Goal: Information Seeking & Learning: Learn about a topic

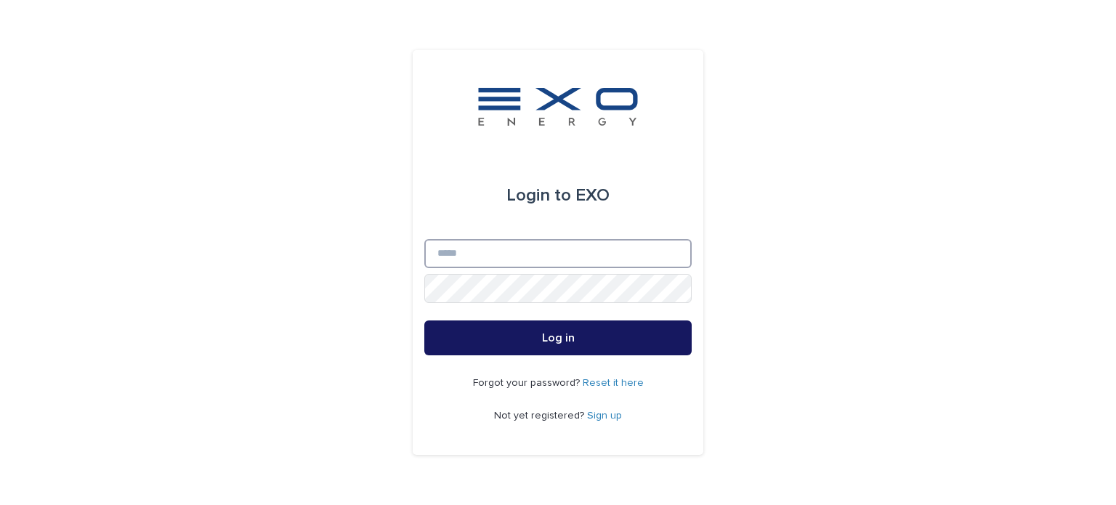
type input "**********"
click at [584, 339] on button "Log in" at bounding box center [557, 337] width 267 height 35
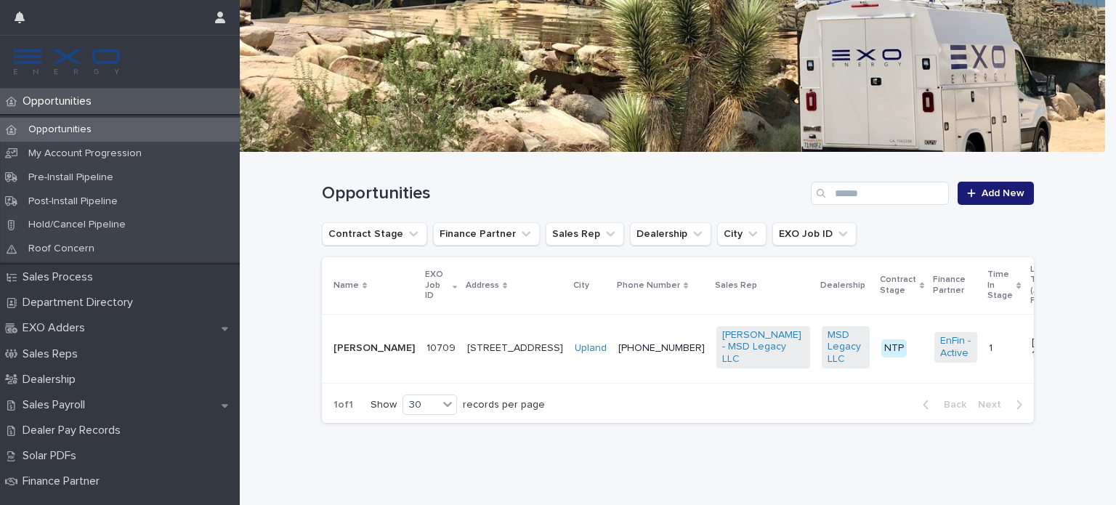
scroll to position [141, 0]
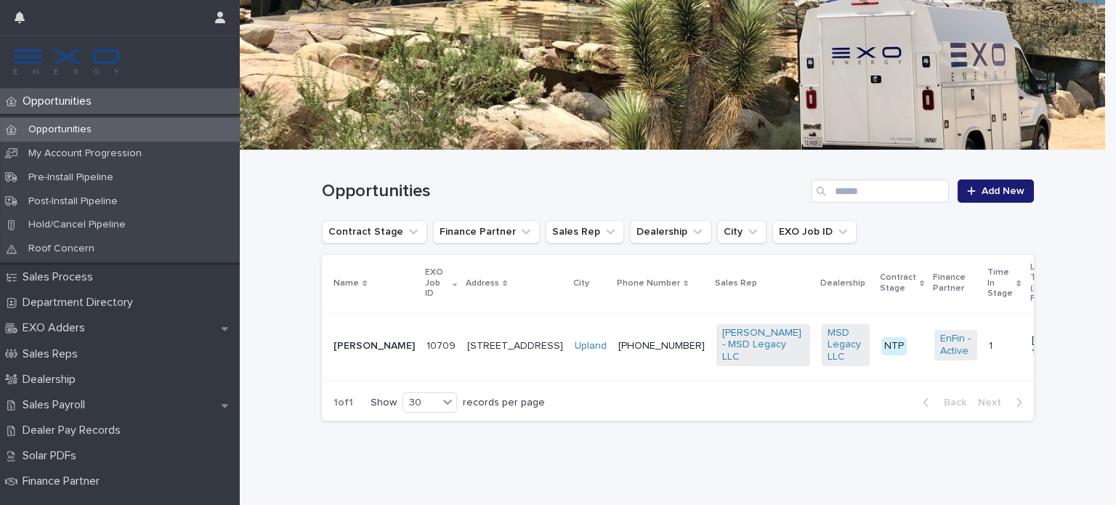
click at [569, 322] on td "Upland" at bounding box center [591, 346] width 44 height 69
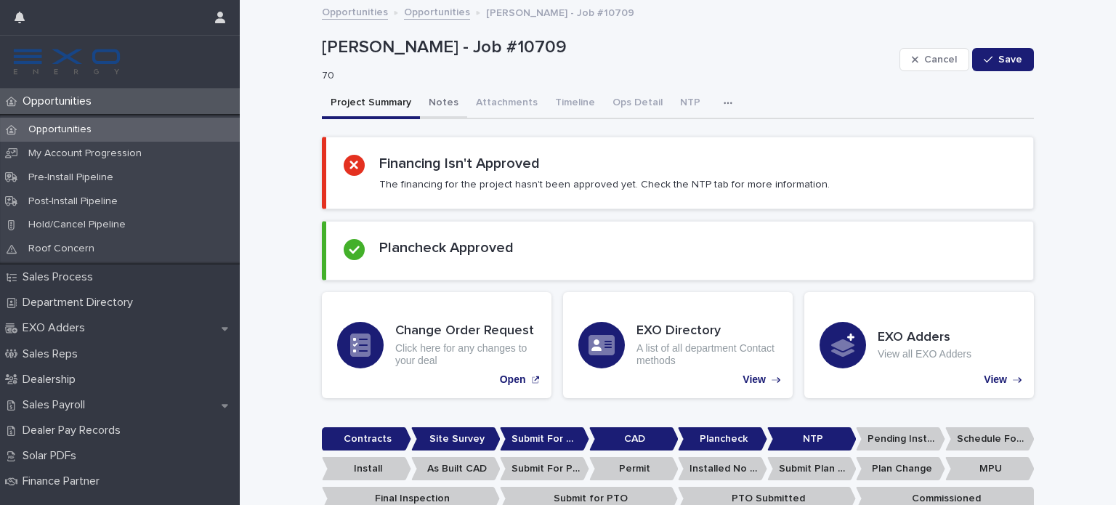
click at [433, 102] on button "Notes" at bounding box center [443, 104] width 47 height 31
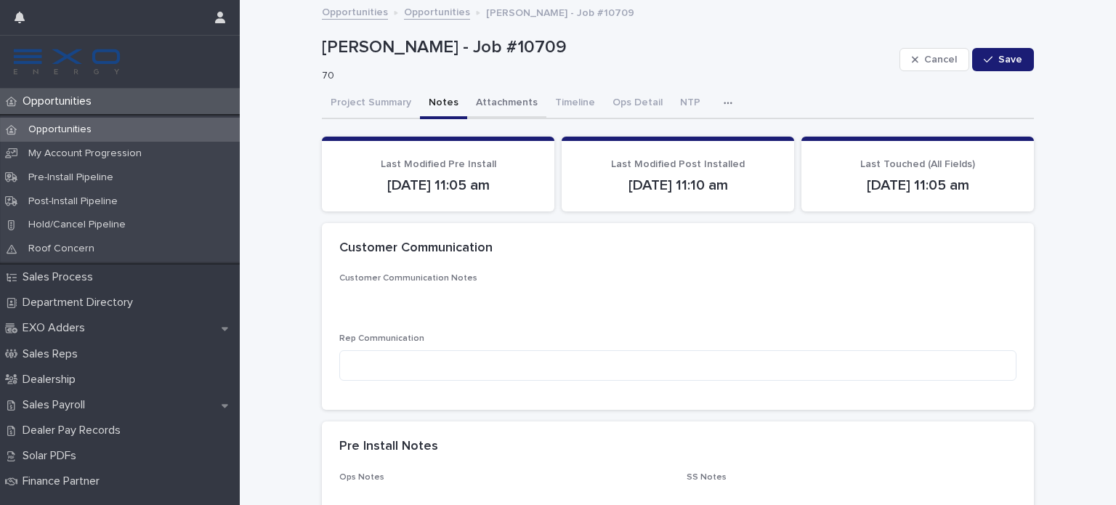
click at [493, 94] on button "Attachments" at bounding box center [506, 104] width 79 height 31
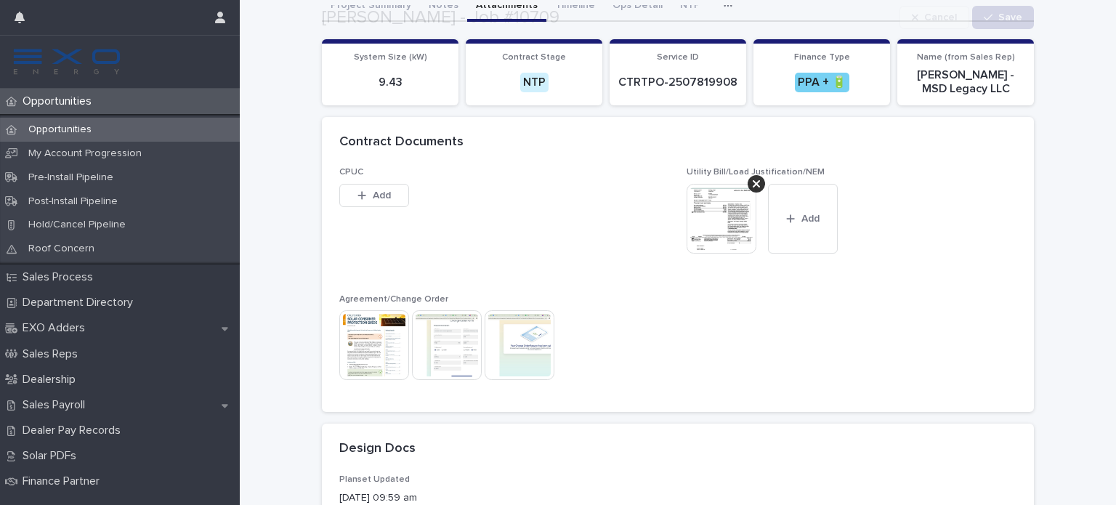
scroll to position [218, 0]
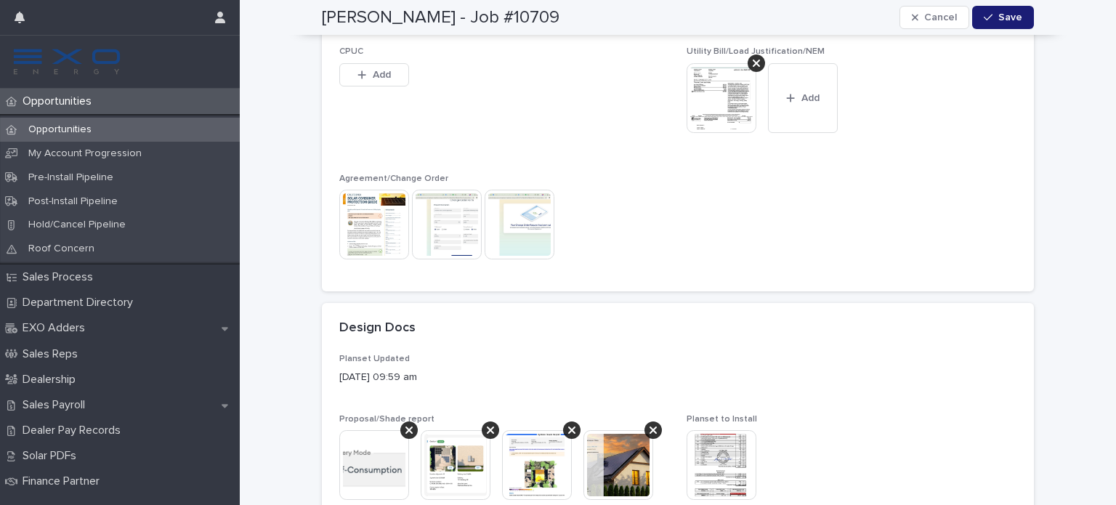
click at [518, 223] on img at bounding box center [519, 225] width 70 height 70
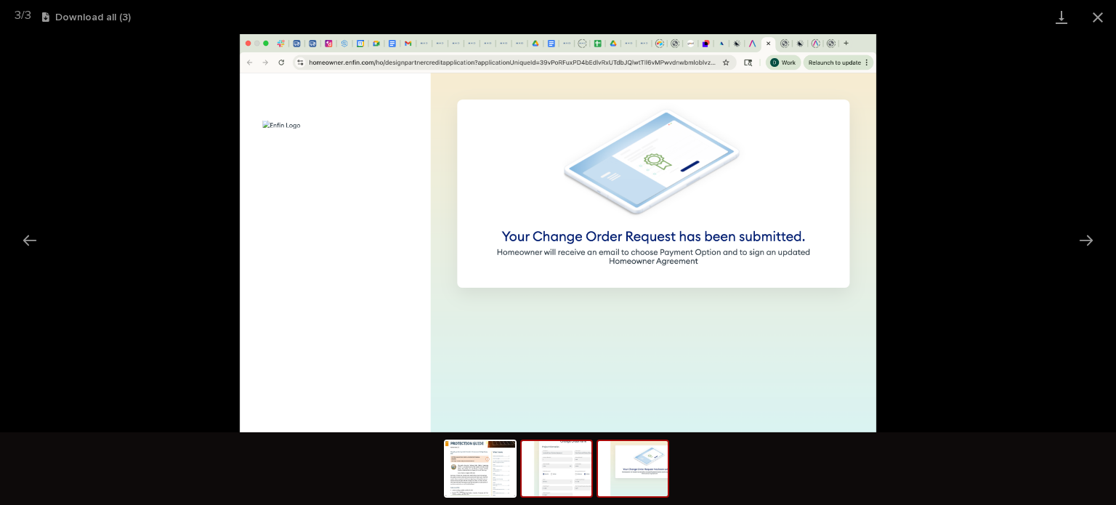
click at [543, 482] on img at bounding box center [556, 468] width 70 height 55
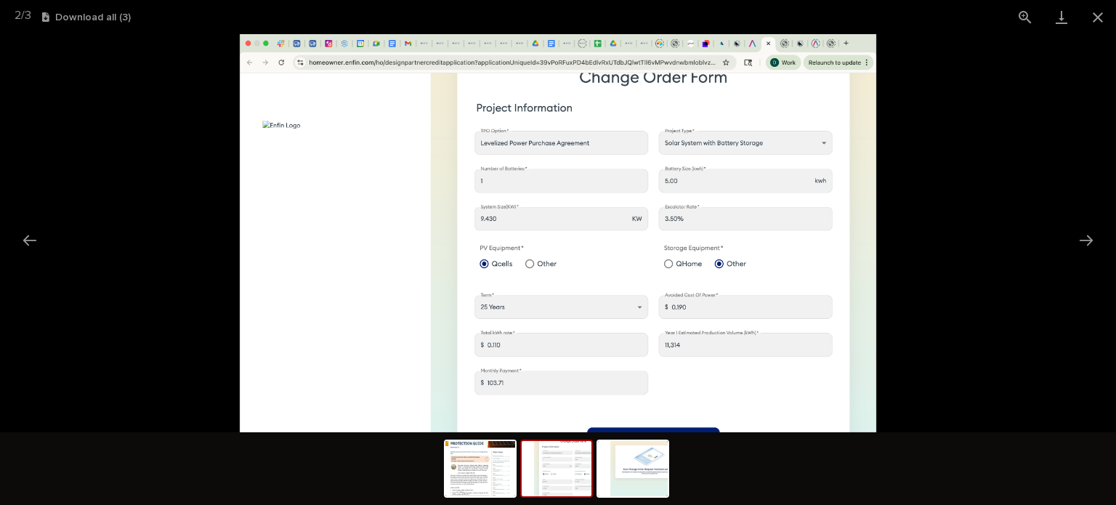
scroll to position [0, 0]
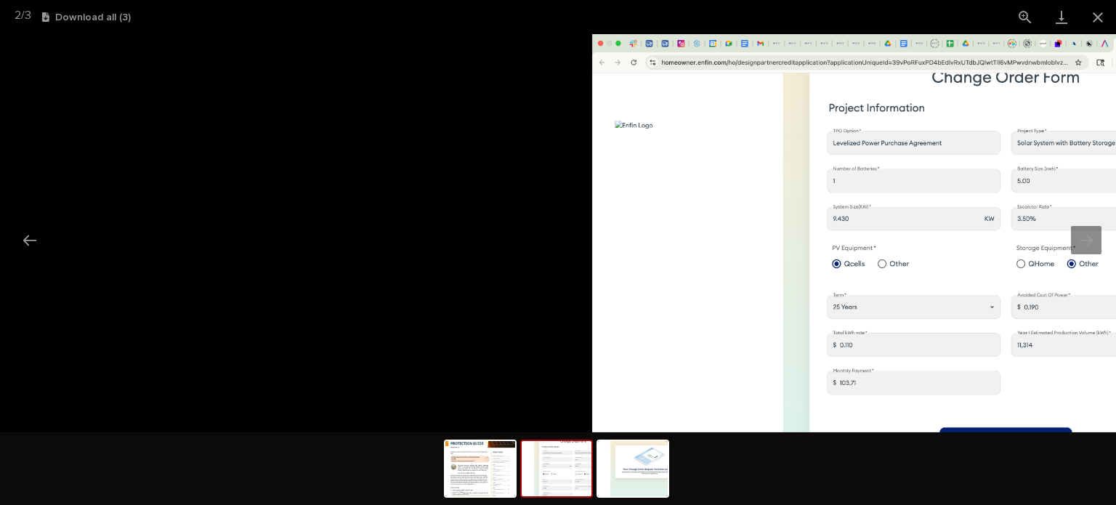
drag, startPoint x: 501, startPoint y: 241, endPoint x: 711, endPoint y: 234, distance: 210.0
click at [710, 234] on img at bounding box center [910, 233] width 637 height 398
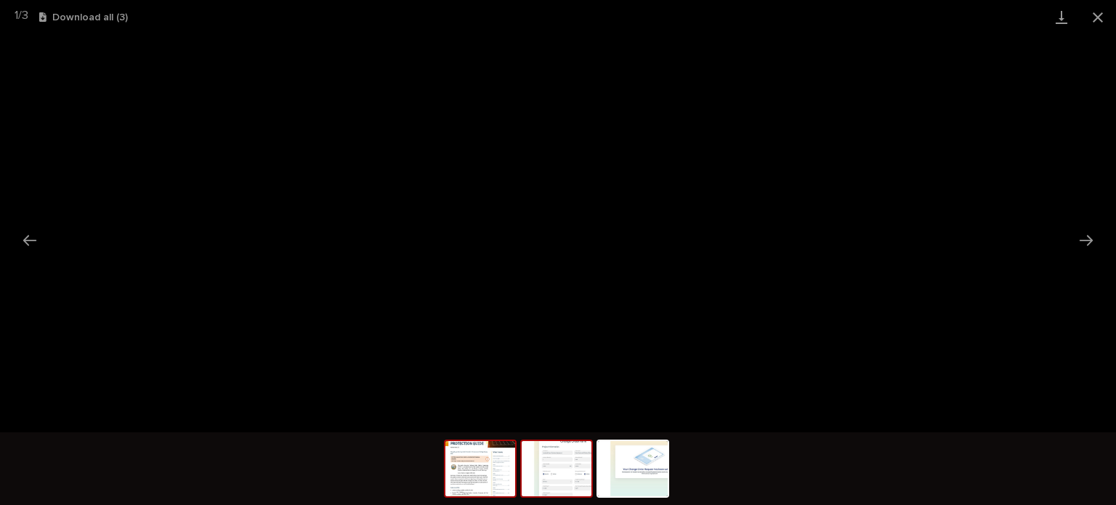
click at [543, 483] on img at bounding box center [556, 468] width 70 height 55
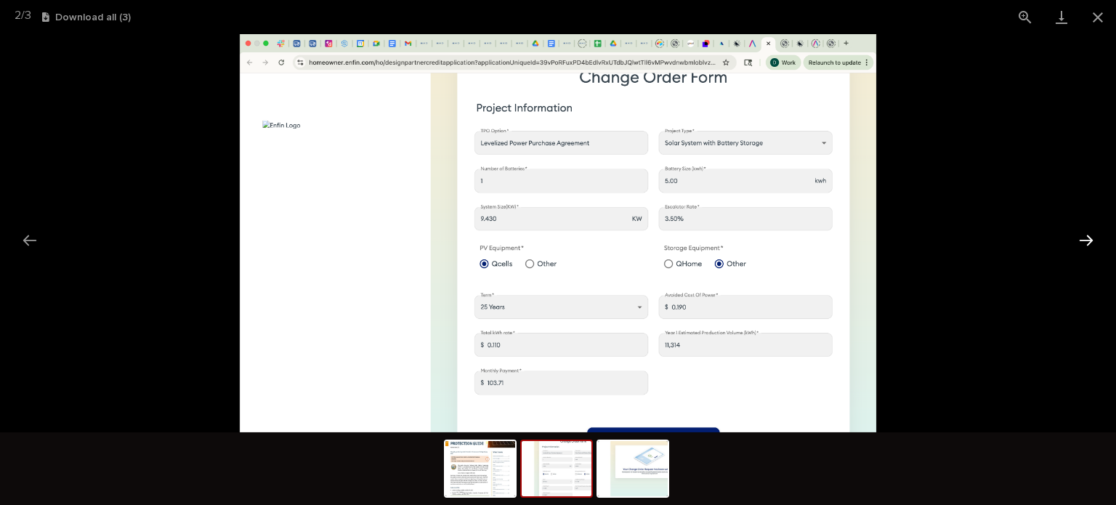
click at [1085, 236] on button "Next slide" at bounding box center [1085, 240] width 31 height 28
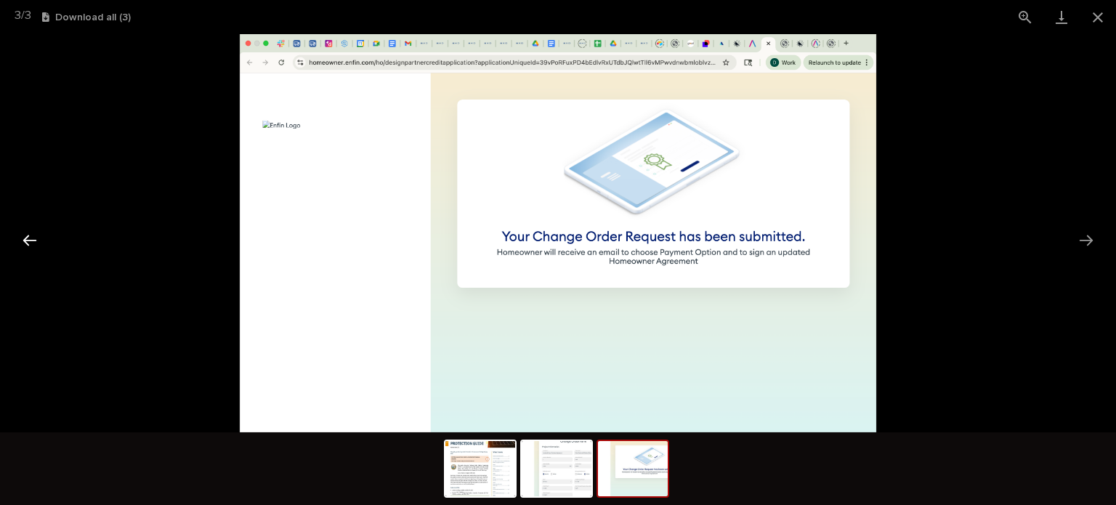
click at [28, 232] on button "Previous slide" at bounding box center [30, 240] width 31 height 28
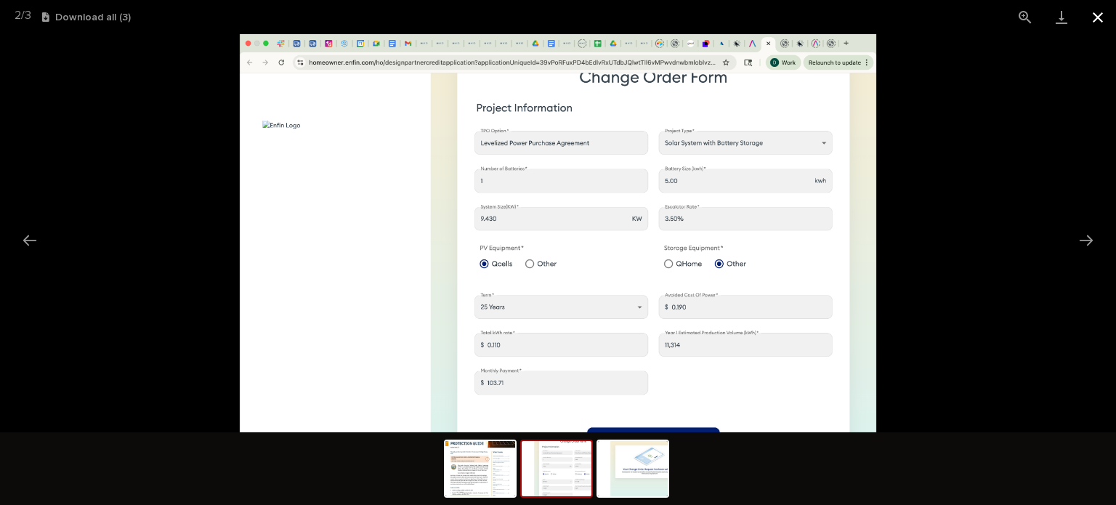
click at [1094, 13] on button "Close gallery" at bounding box center [1097, 17] width 36 height 34
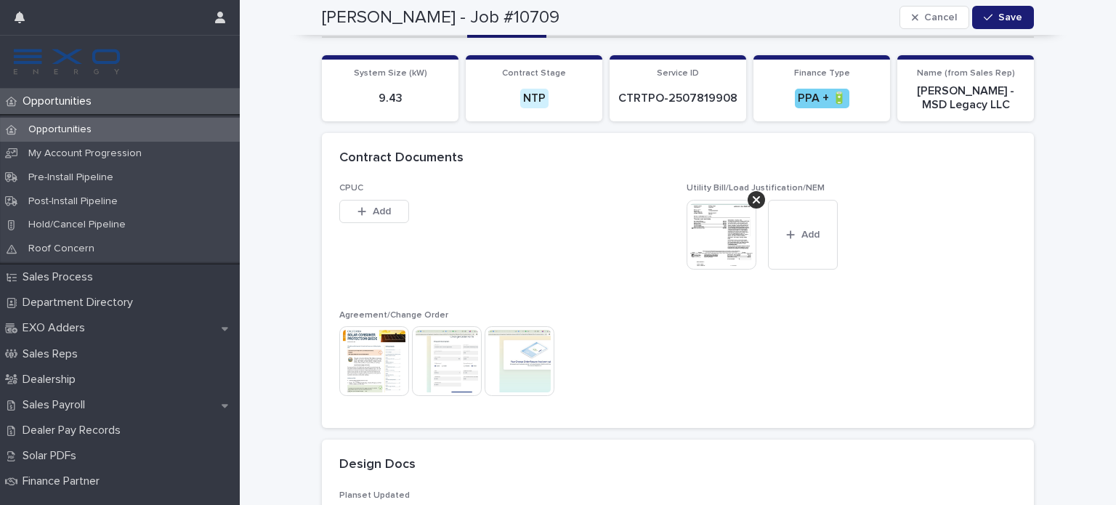
scroll to position [73, 0]
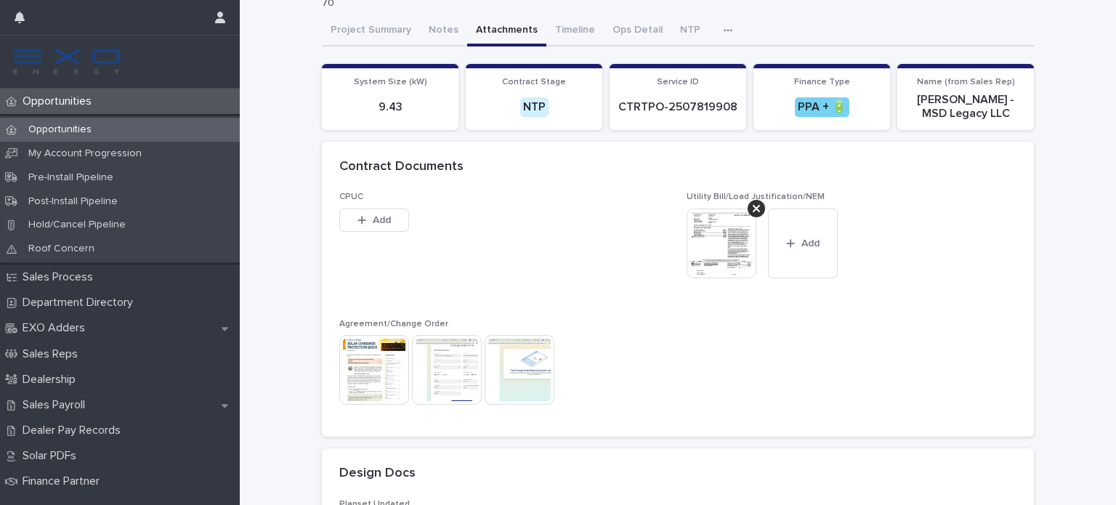
click at [718, 242] on img at bounding box center [721, 243] width 70 height 70
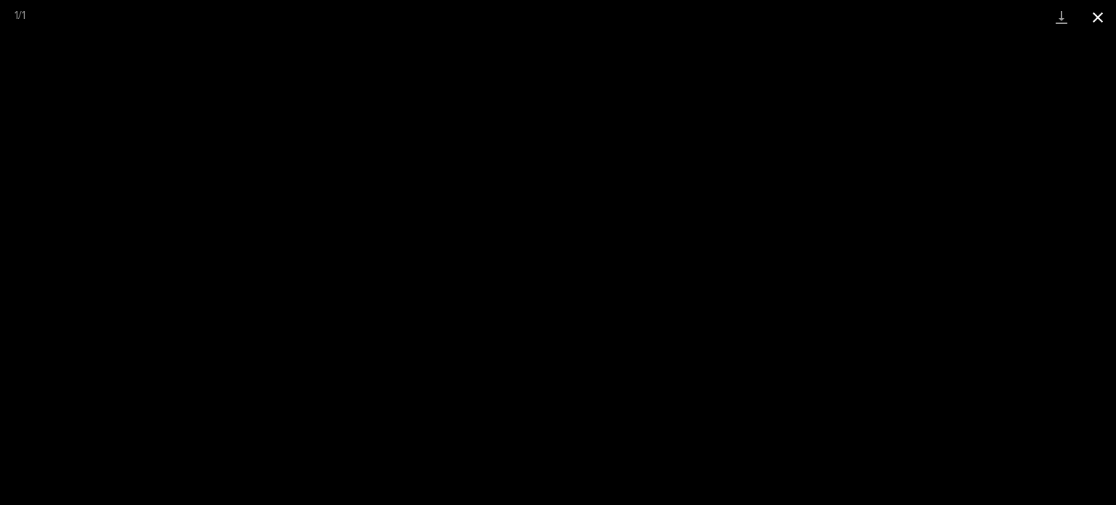
click at [1100, 15] on button "Close gallery" at bounding box center [1097, 17] width 36 height 34
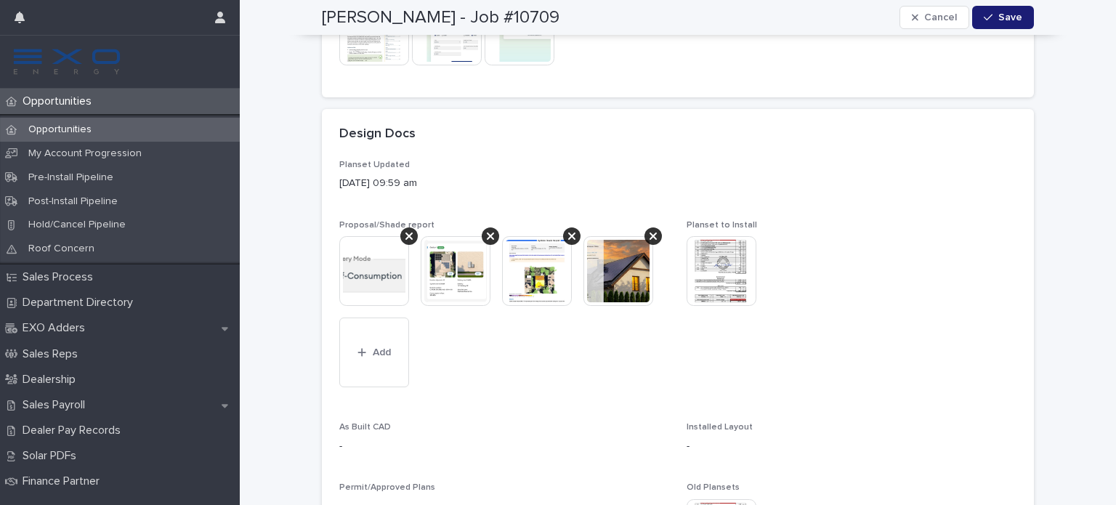
scroll to position [436, 0]
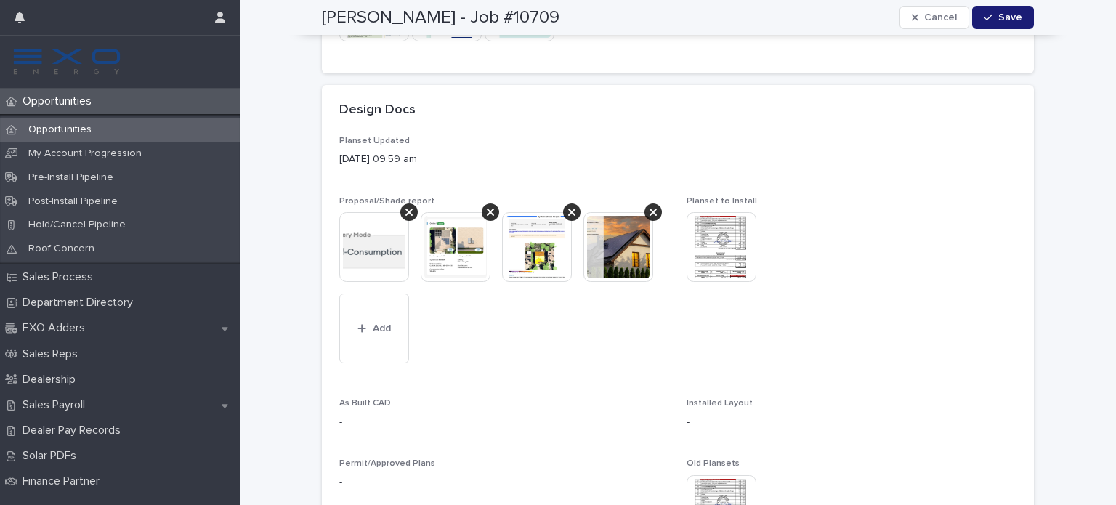
click at [614, 261] on img at bounding box center [618, 247] width 70 height 70
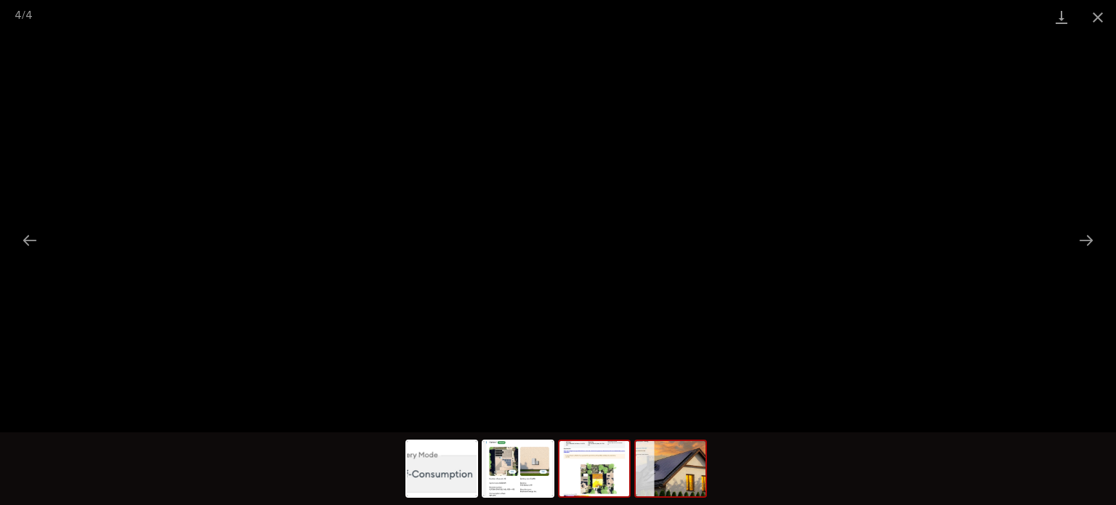
click at [590, 463] on img at bounding box center [594, 468] width 70 height 55
click at [508, 473] on img at bounding box center [518, 468] width 70 height 55
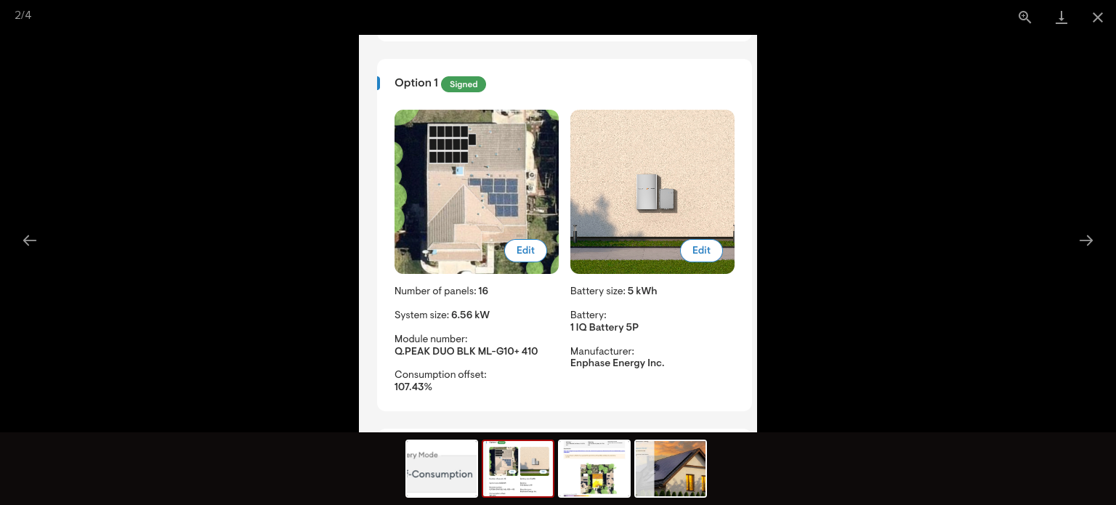
click at [526, 477] on img at bounding box center [518, 468] width 70 height 55
click at [589, 470] on img at bounding box center [594, 468] width 70 height 55
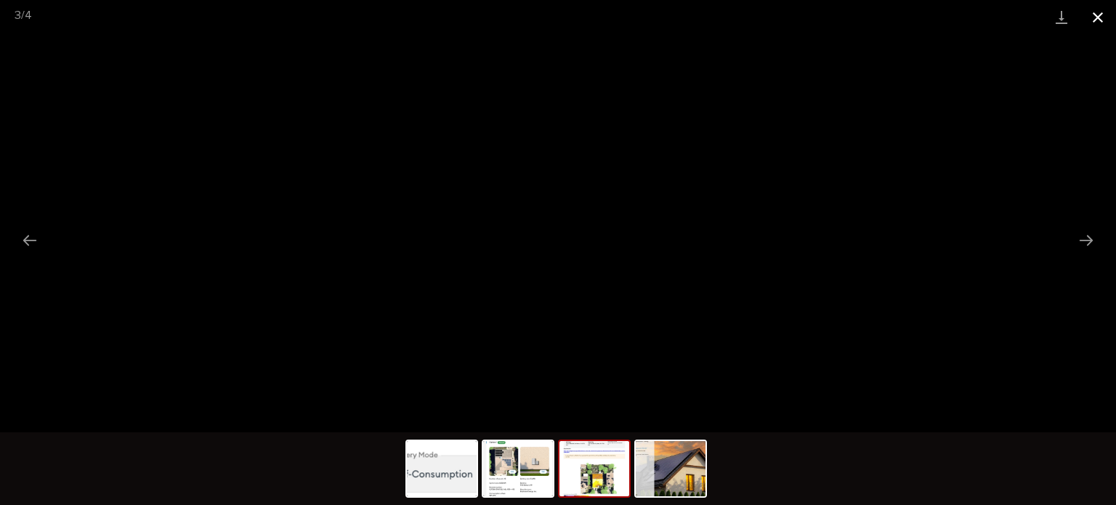
click at [1097, 8] on button "Close gallery" at bounding box center [1097, 17] width 36 height 34
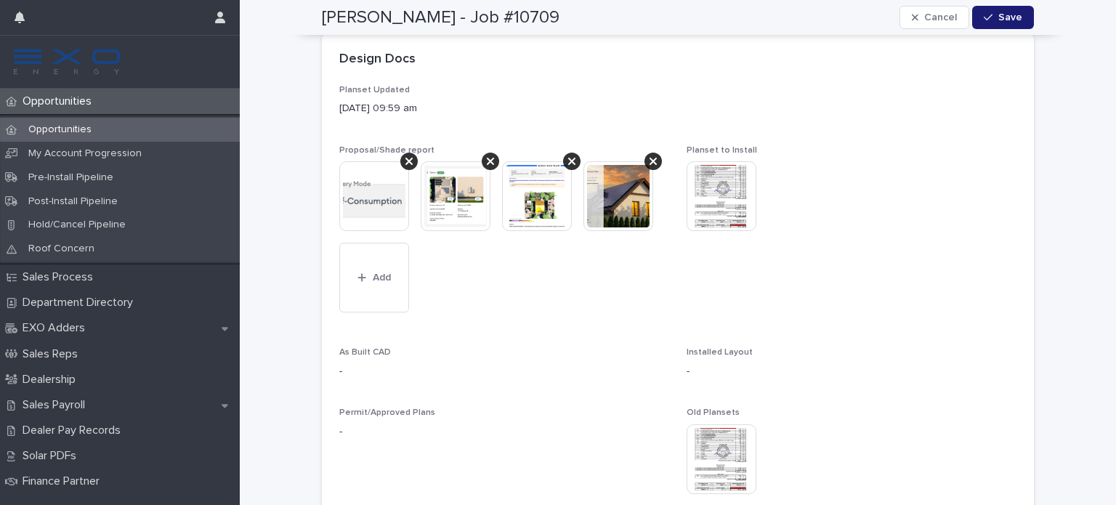
scroll to position [581, 0]
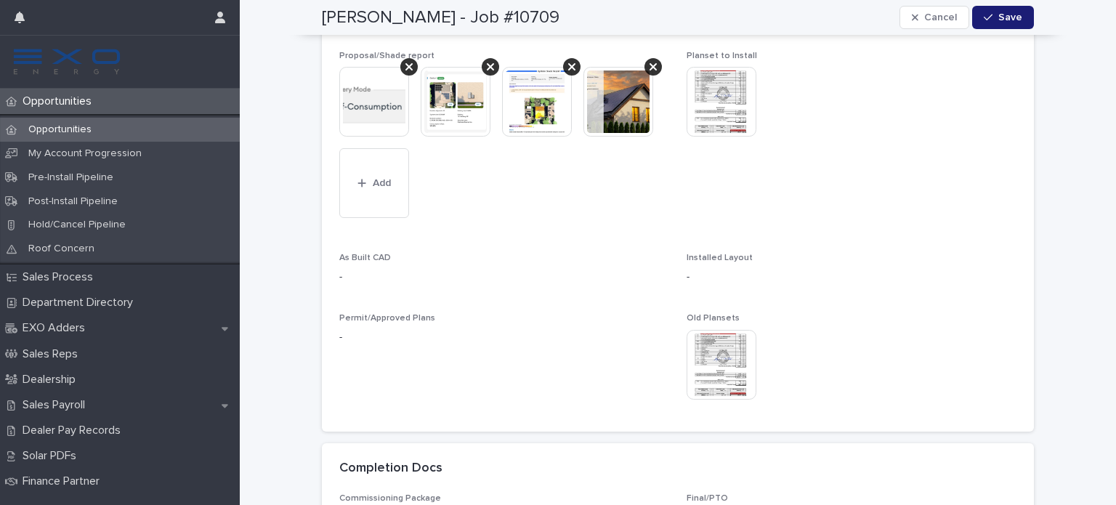
click at [710, 113] on img at bounding box center [721, 102] width 70 height 70
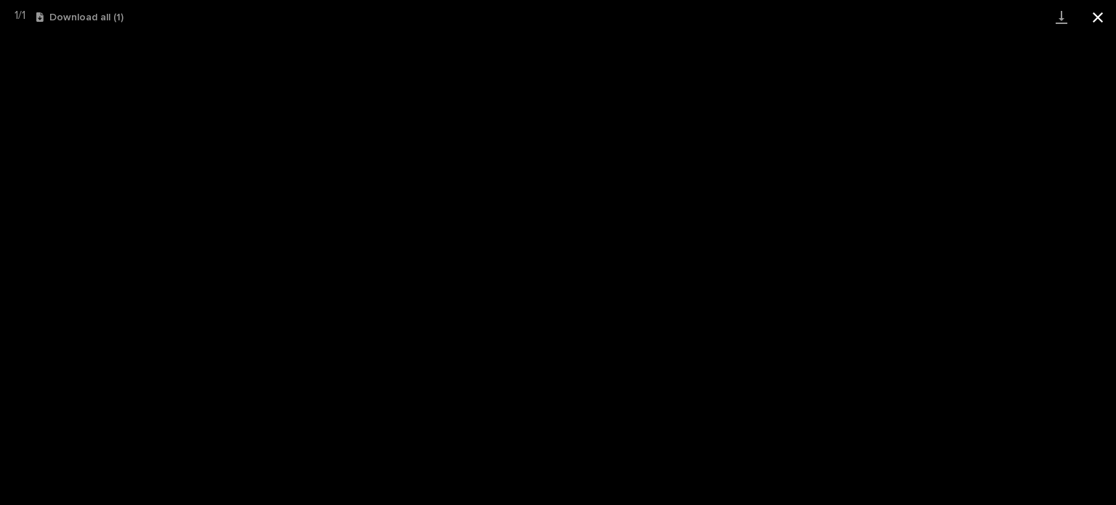
click at [1102, 11] on button "Close gallery" at bounding box center [1097, 17] width 36 height 34
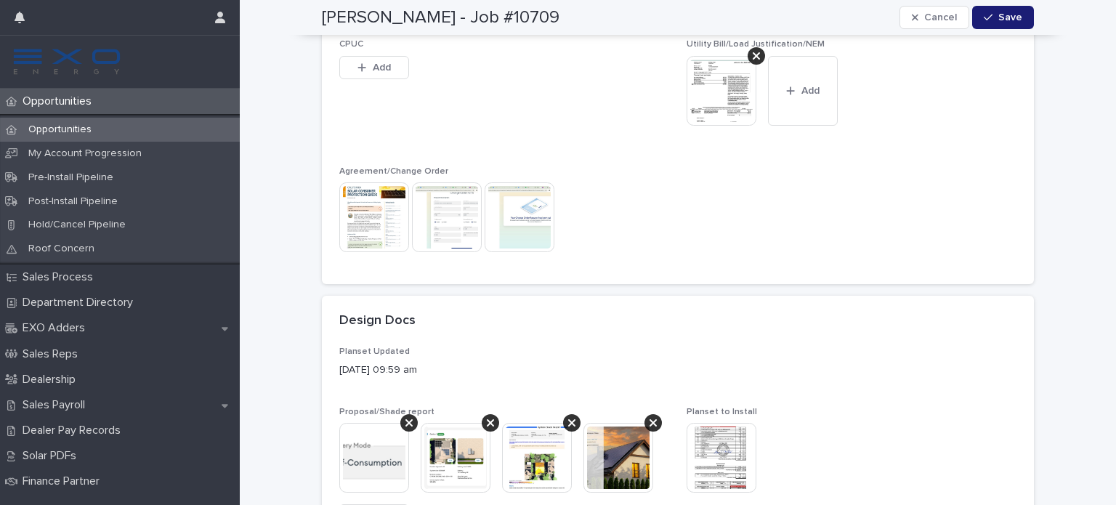
scroll to position [0, 0]
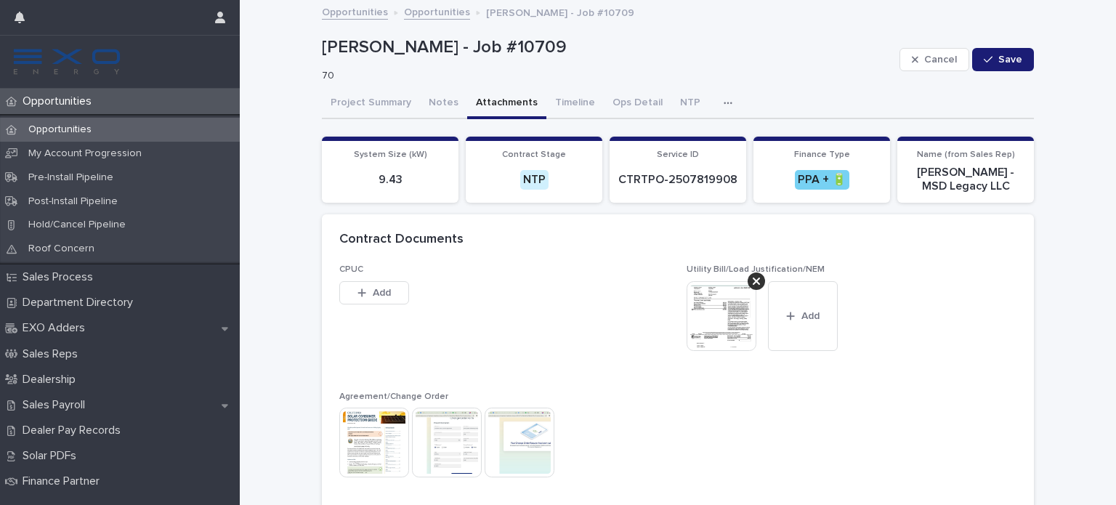
click at [69, 129] on p "Opportunities" at bounding box center [60, 129] width 86 height 12
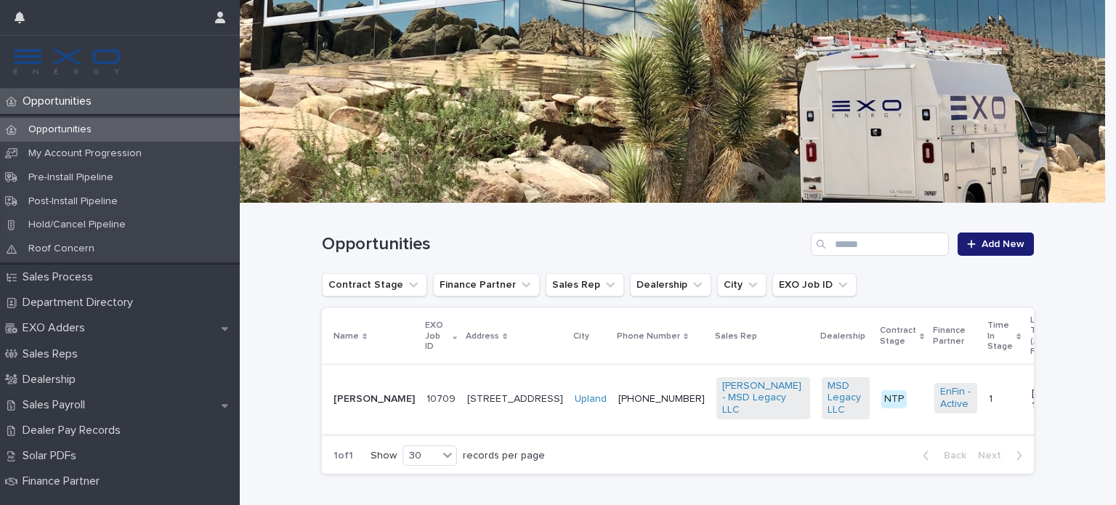
scroll to position [141, 0]
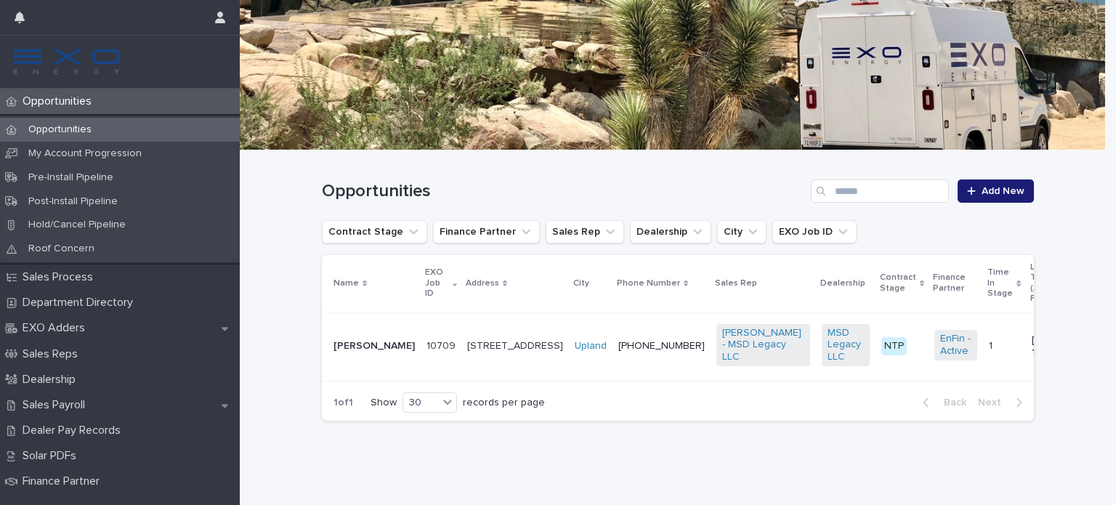
click at [569, 371] on td "Upland" at bounding box center [591, 346] width 44 height 69
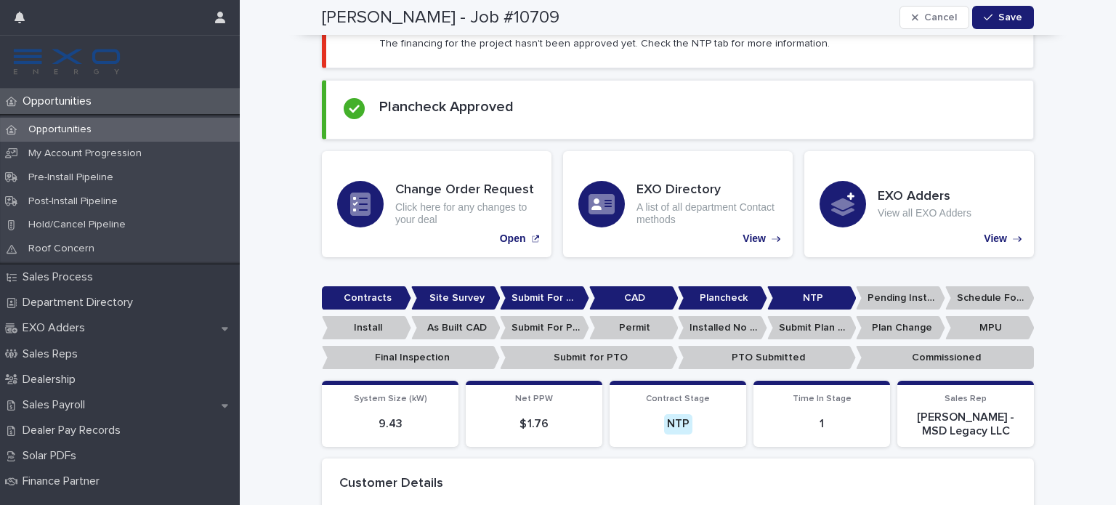
scroll to position [142, 0]
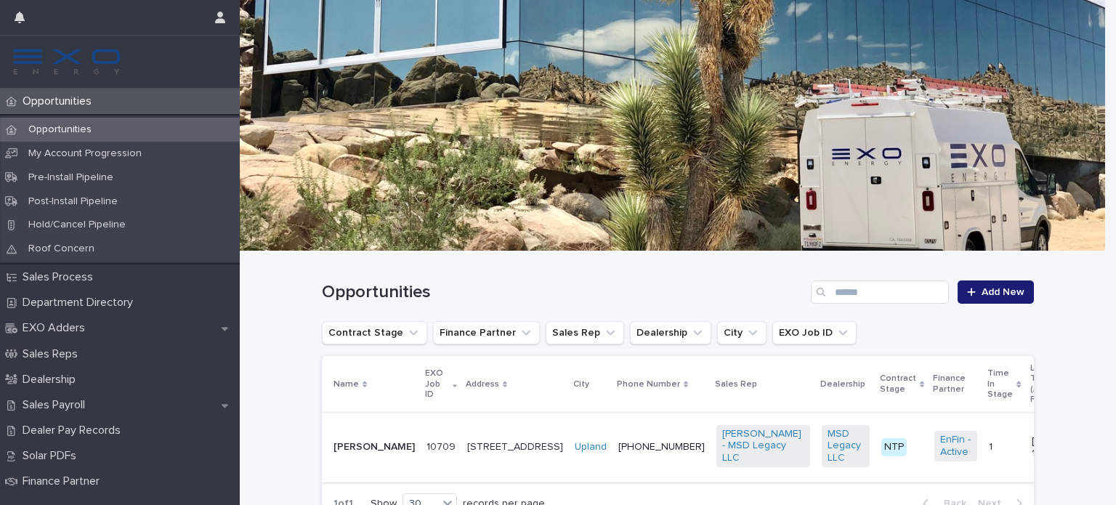
scroll to position [73, 0]
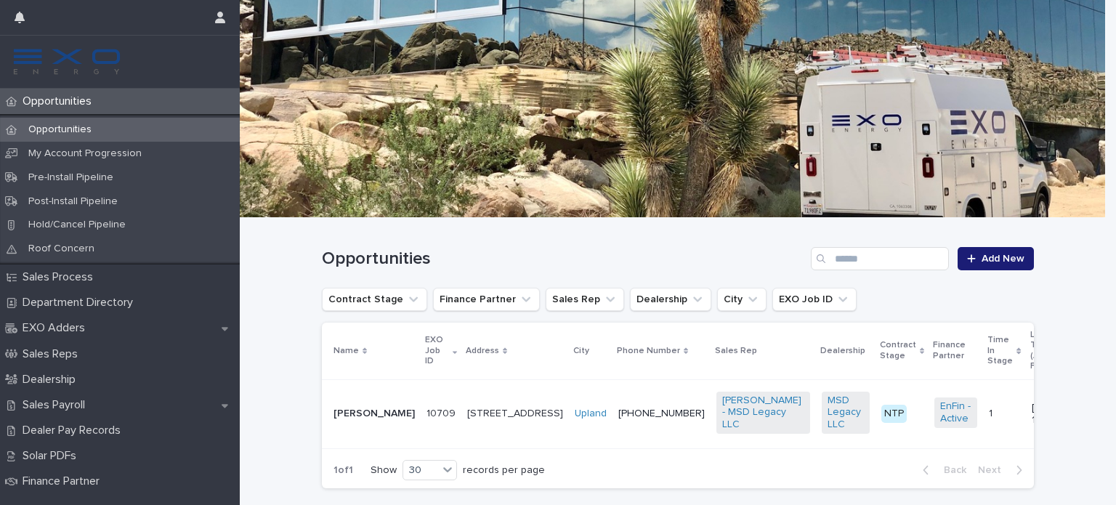
click at [612, 440] on td "[PHONE_NUMBER]" at bounding box center [661, 413] width 98 height 69
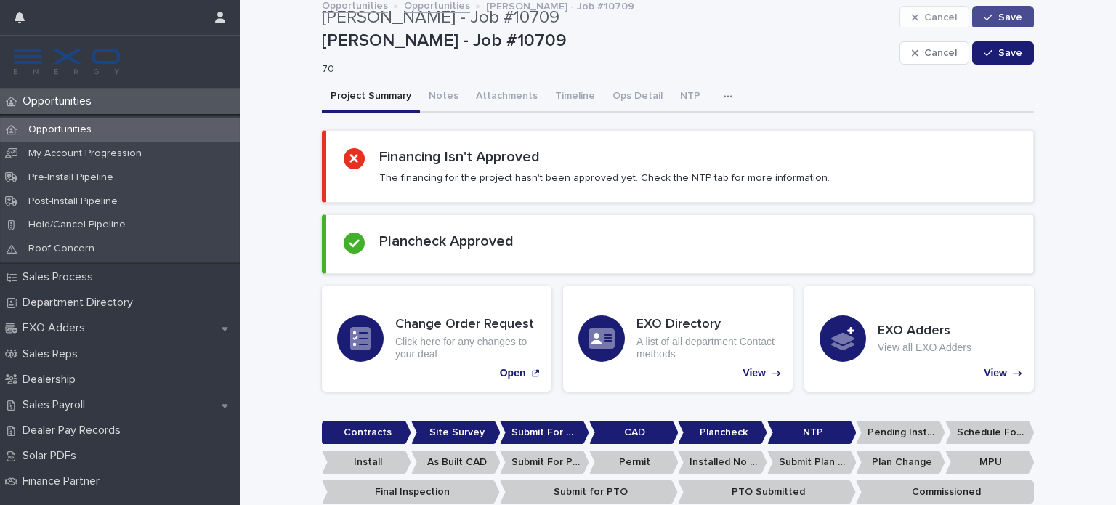
scroll to position [1, 0]
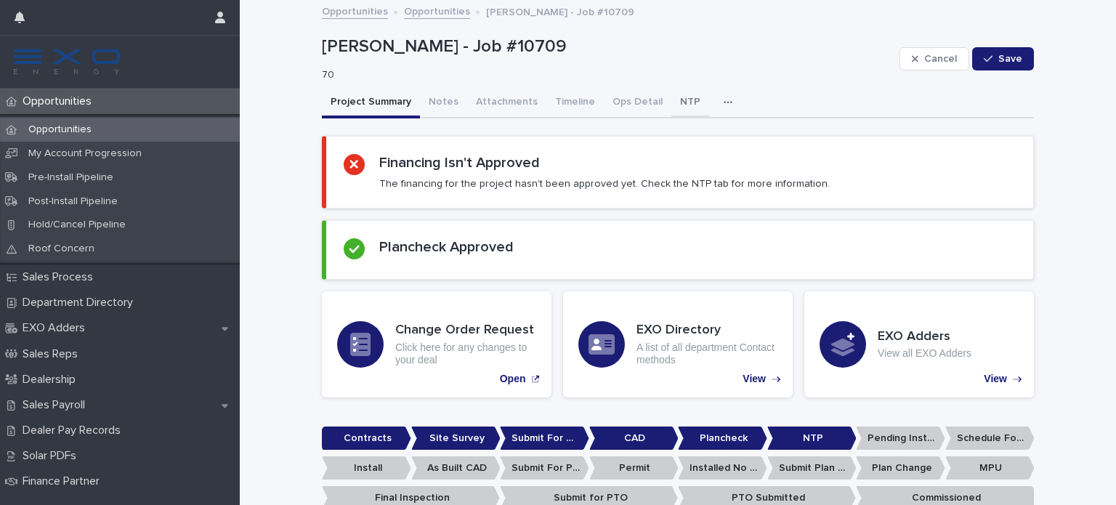
click at [671, 98] on button "NTP" at bounding box center [690, 103] width 38 height 31
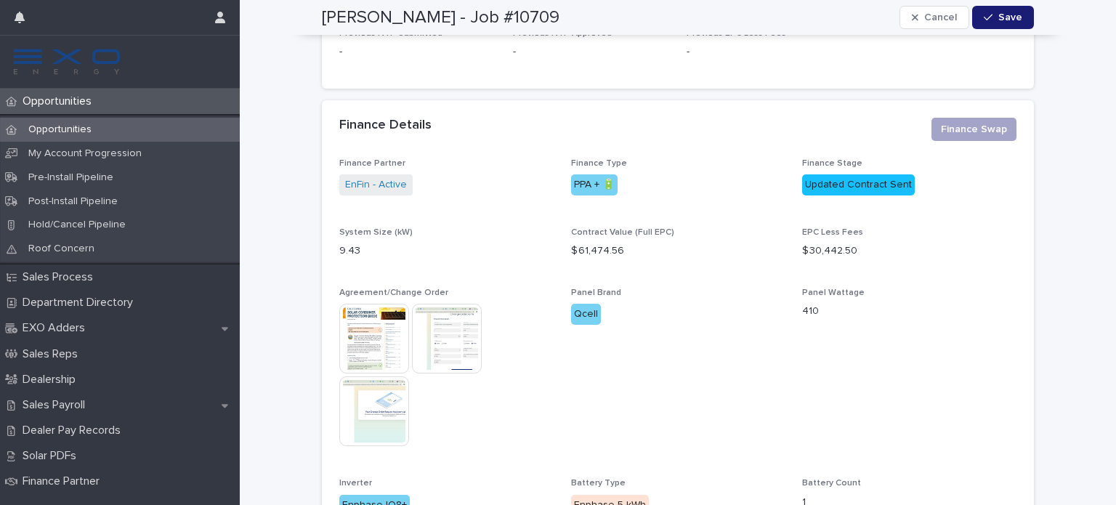
scroll to position [364, 0]
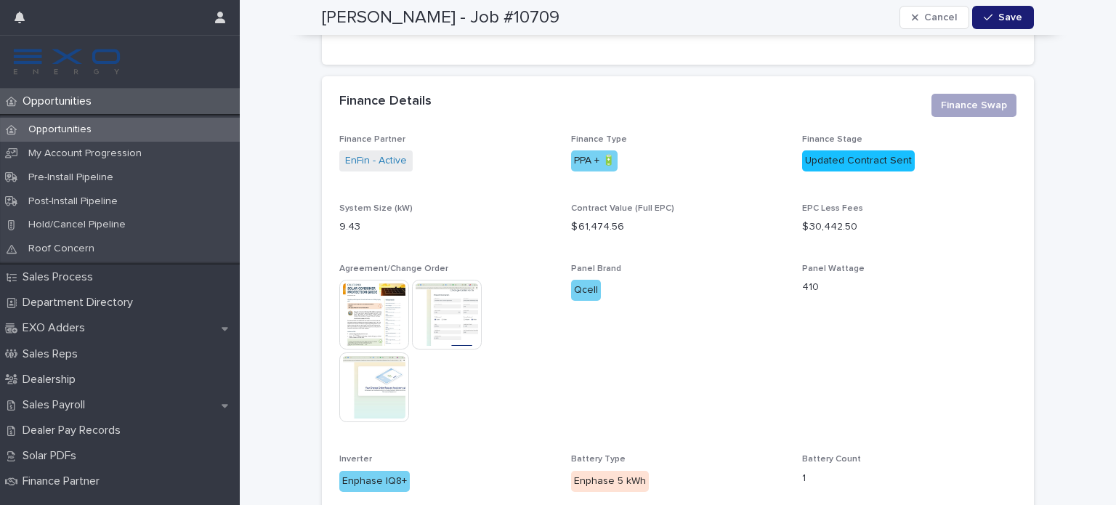
click at [455, 311] on img at bounding box center [447, 315] width 70 height 70
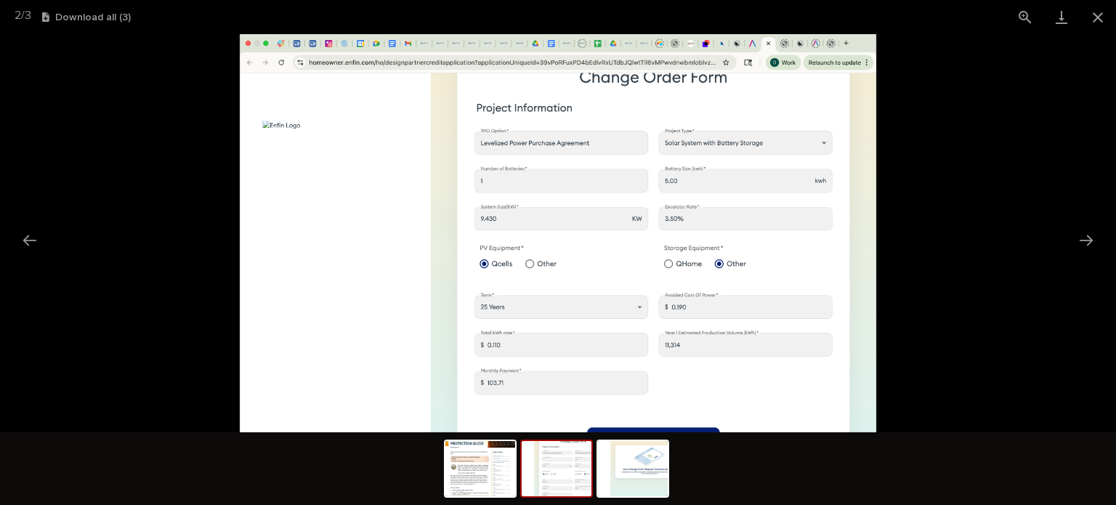
scroll to position [0, 0]
click at [929, 258] on picture at bounding box center [558, 233] width 1116 height 398
click at [1094, 16] on button "Close gallery" at bounding box center [1097, 17] width 36 height 34
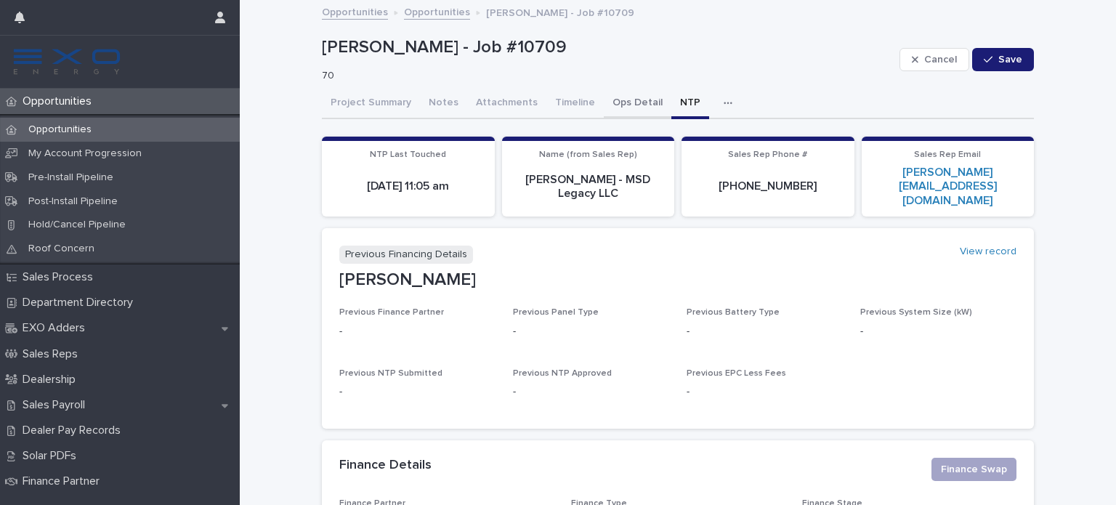
click at [617, 97] on button "Ops Detail" at bounding box center [638, 104] width 68 height 31
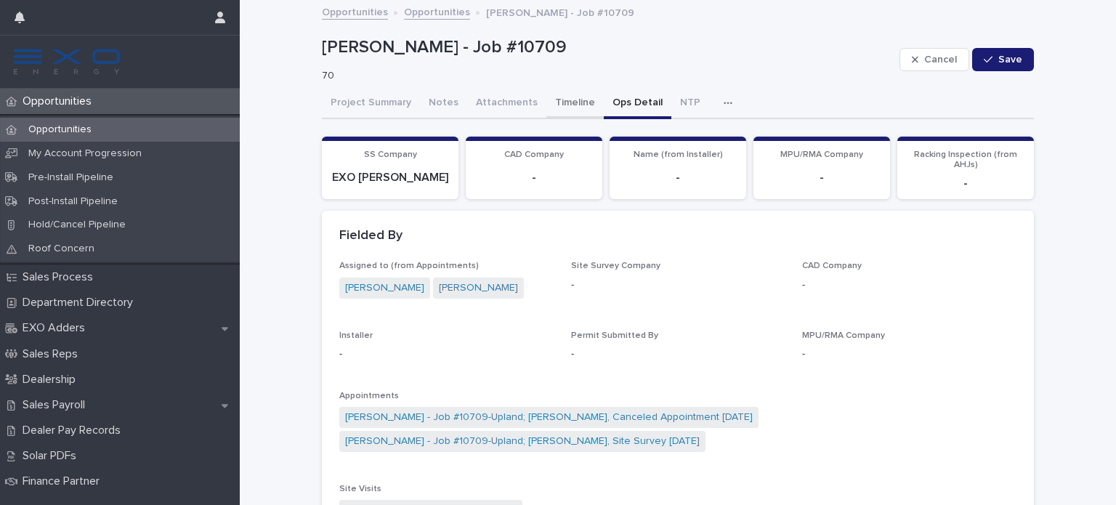
click at [547, 101] on button "Timeline" at bounding box center [574, 104] width 57 height 31
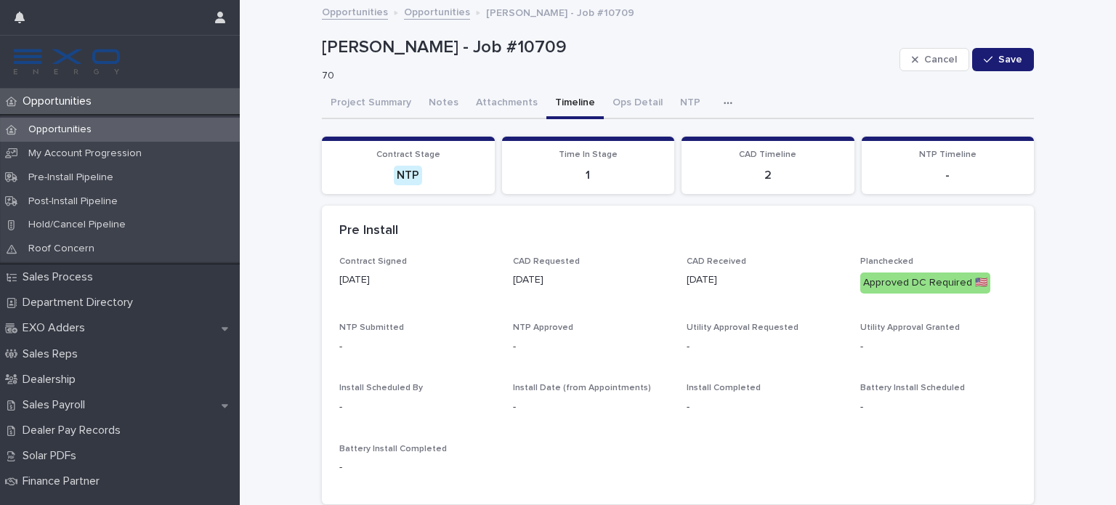
click at [723, 105] on icon "button" at bounding box center [727, 103] width 9 height 10
click at [654, 139] on span "Activity" at bounding box center [651, 141] width 32 height 10
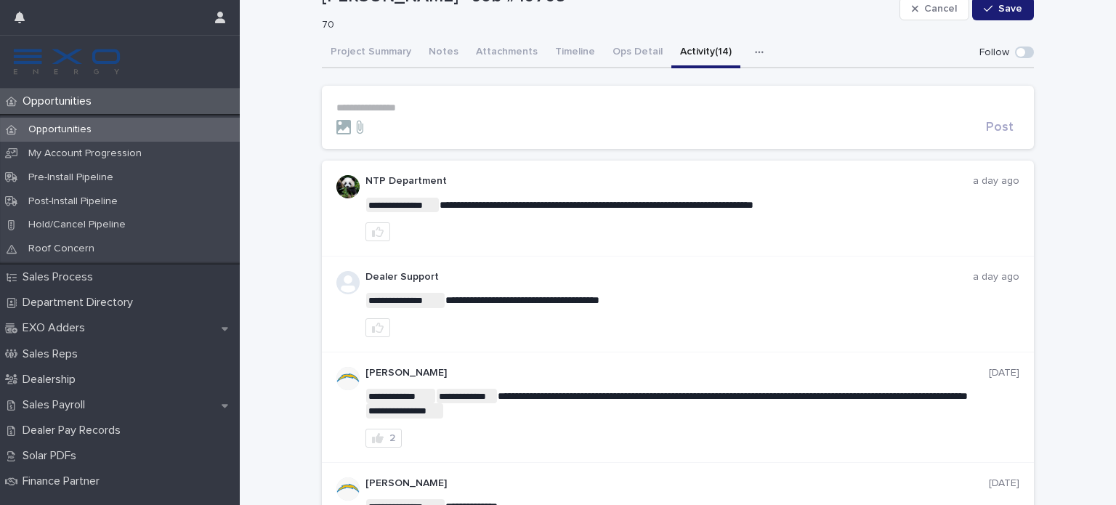
scroll to position [73, 0]
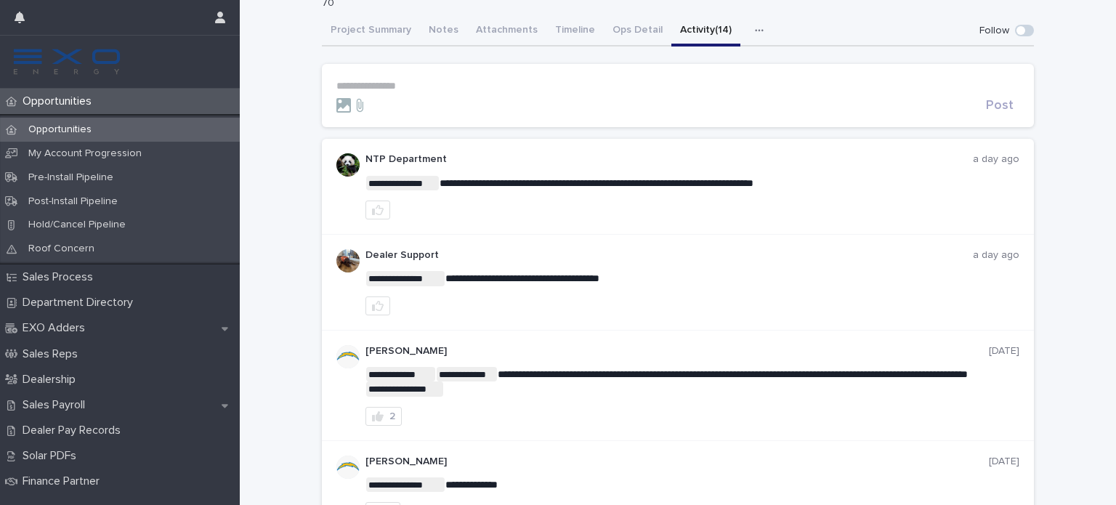
click at [344, 260] on img at bounding box center [347, 260] width 23 height 23
click at [346, 159] on img at bounding box center [347, 164] width 23 height 23
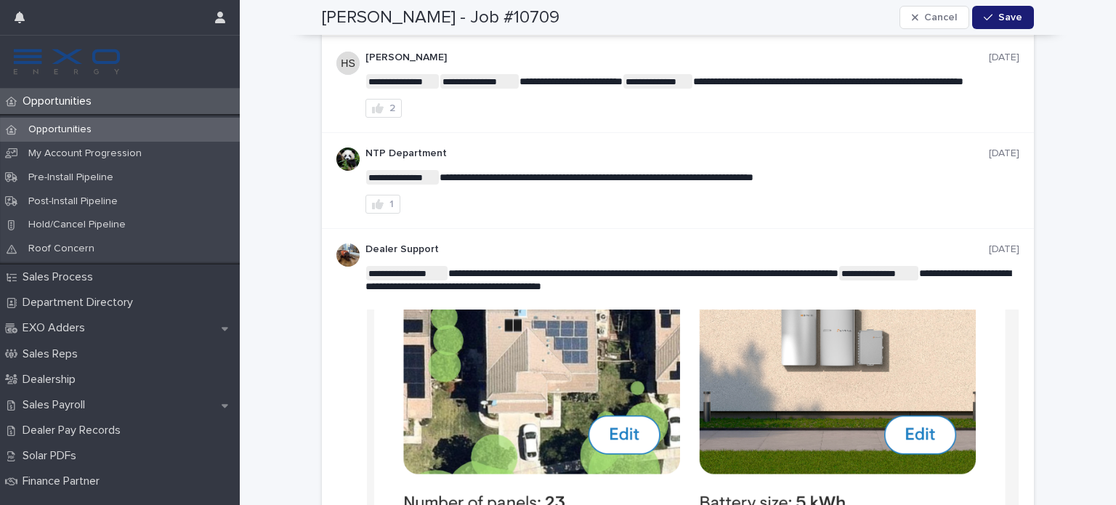
scroll to position [654, 0]
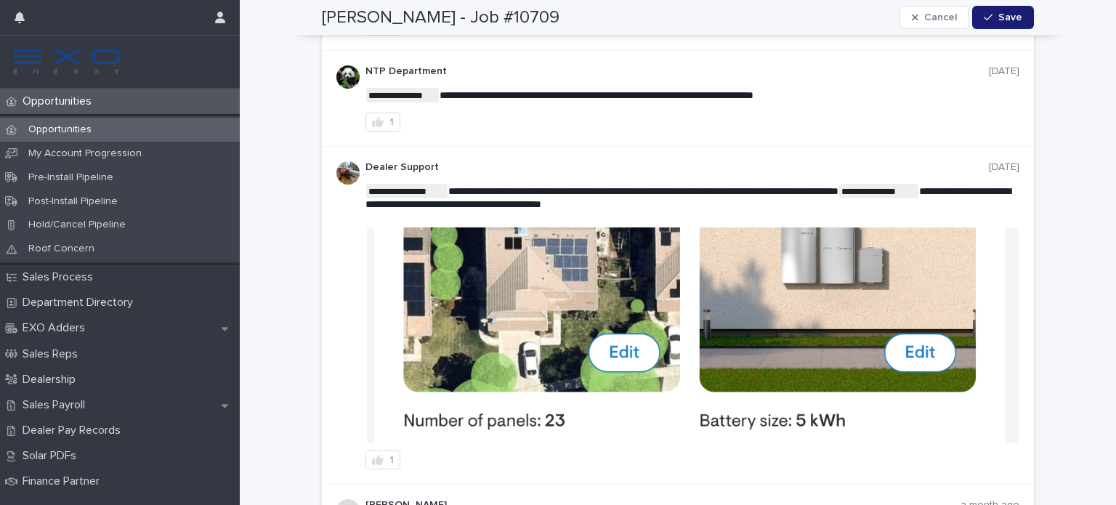
click at [516, 306] on img at bounding box center [692, 335] width 651 height 216
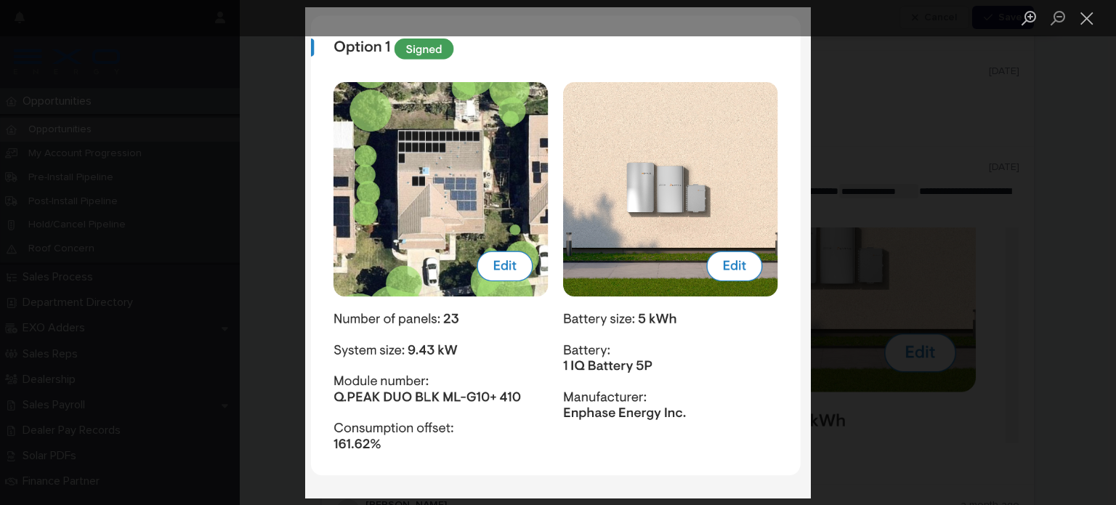
click at [886, 109] on div "Lightbox" at bounding box center [558, 252] width 1116 height 505
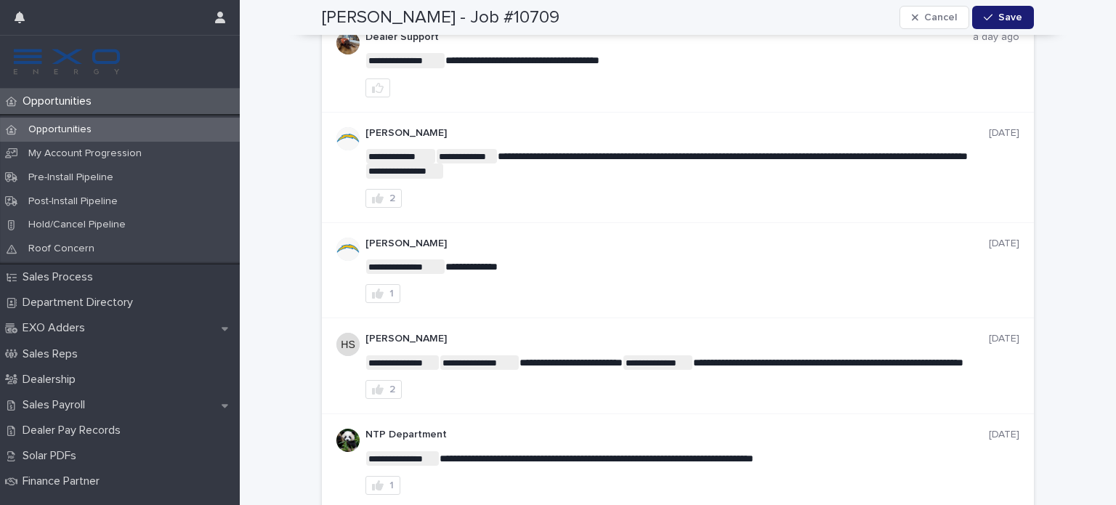
scroll to position [0, 0]
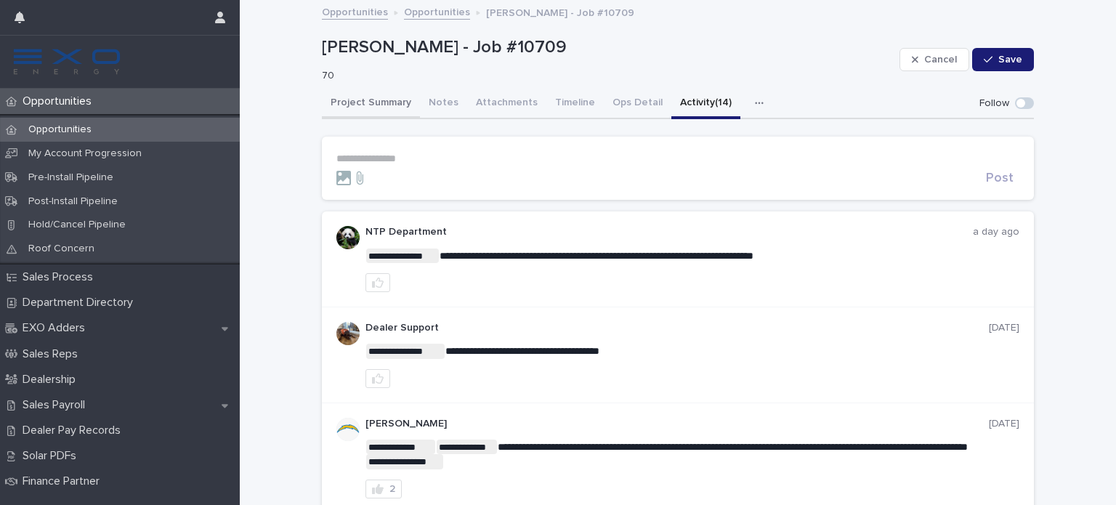
click at [368, 105] on button "Project Summary" at bounding box center [371, 104] width 98 height 31
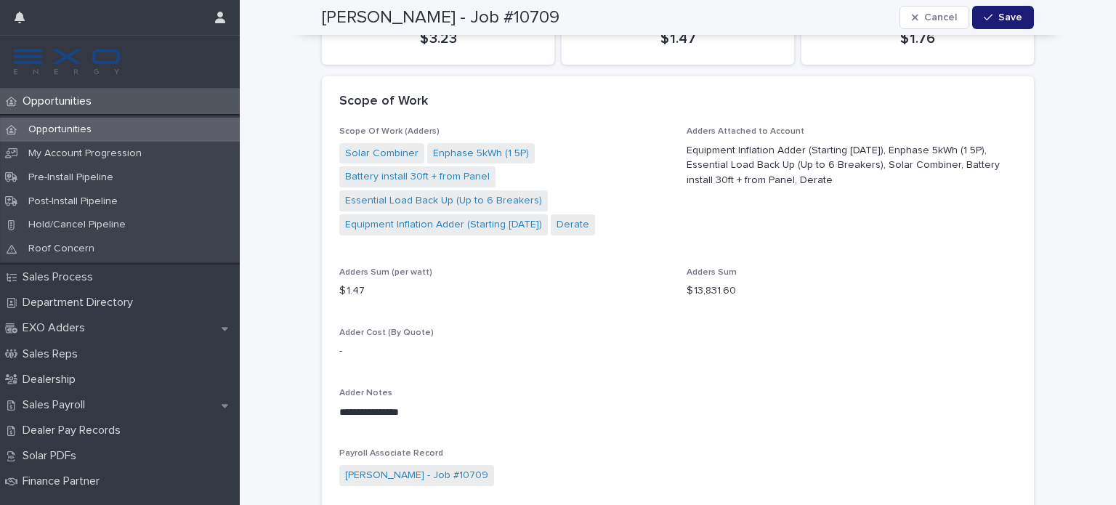
scroll to position [1380, 0]
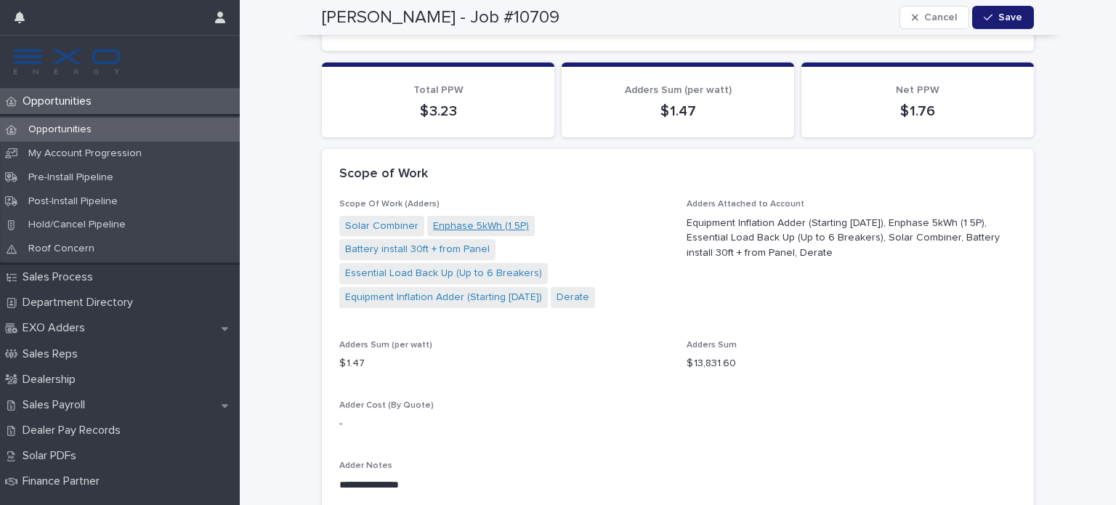
click at [474, 219] on link "Enphase 5kWh (1 5P)" at bounding box center [481, 226] width 96 height 15
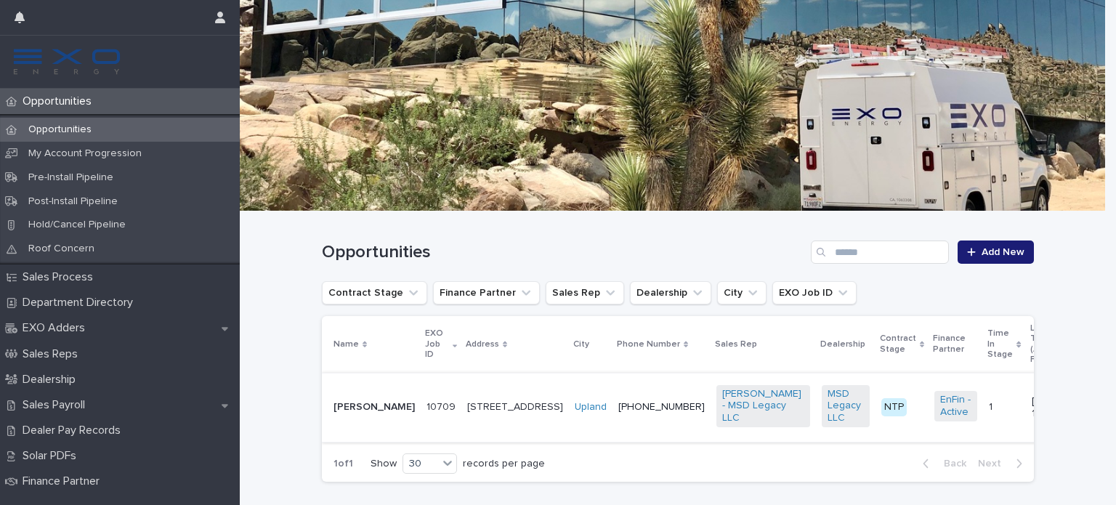
scroll to position [141, 0]
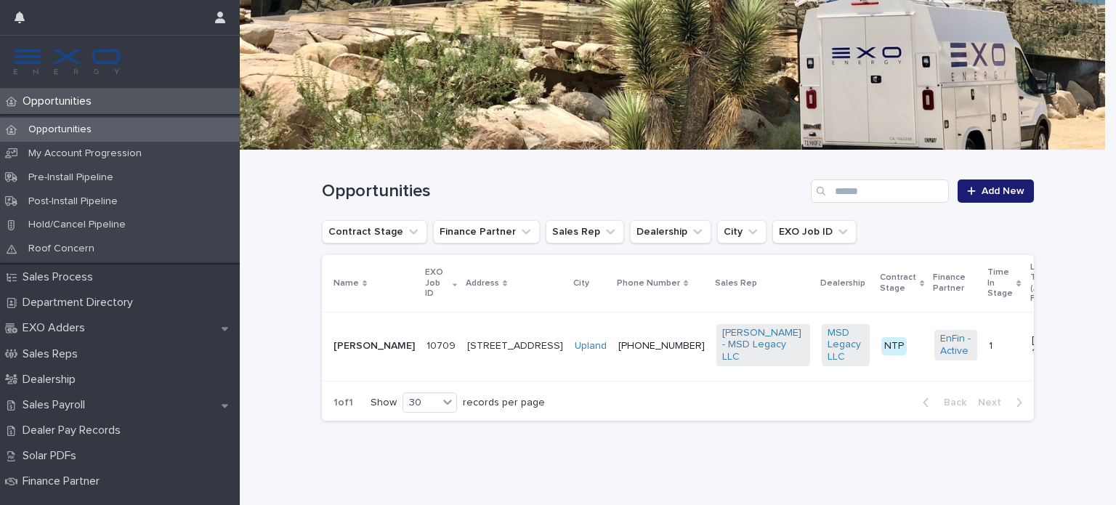
click at [495, 345] on p "[STREET_ADDRESS]" at bounding box center [515, 346] width 96 height 12
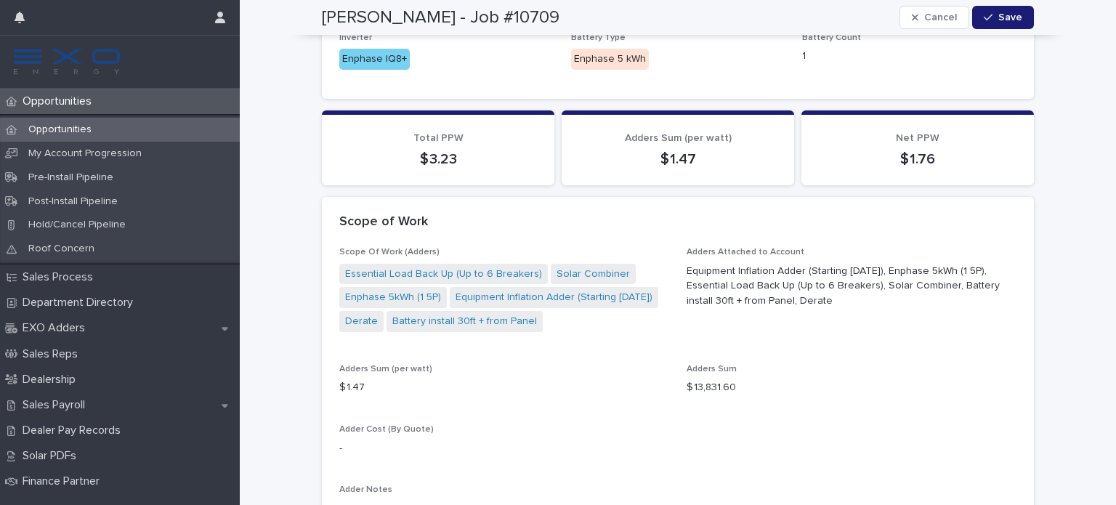
scroll to position [1307, 0]
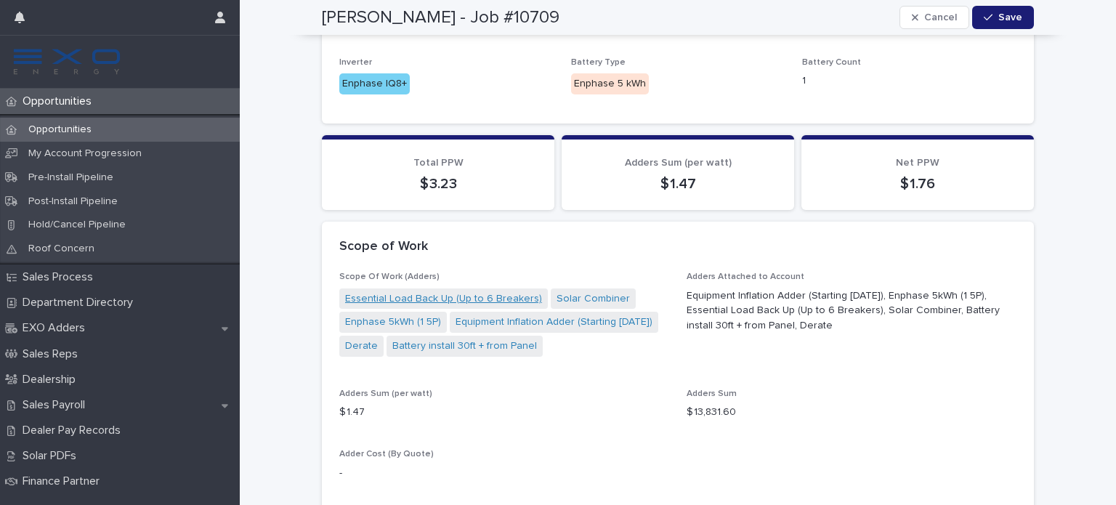
click at [436, 291] on link "Essential Load Back Up (Up to 6 Breakers)" at bounding box center [443, 298] width 197 height 15
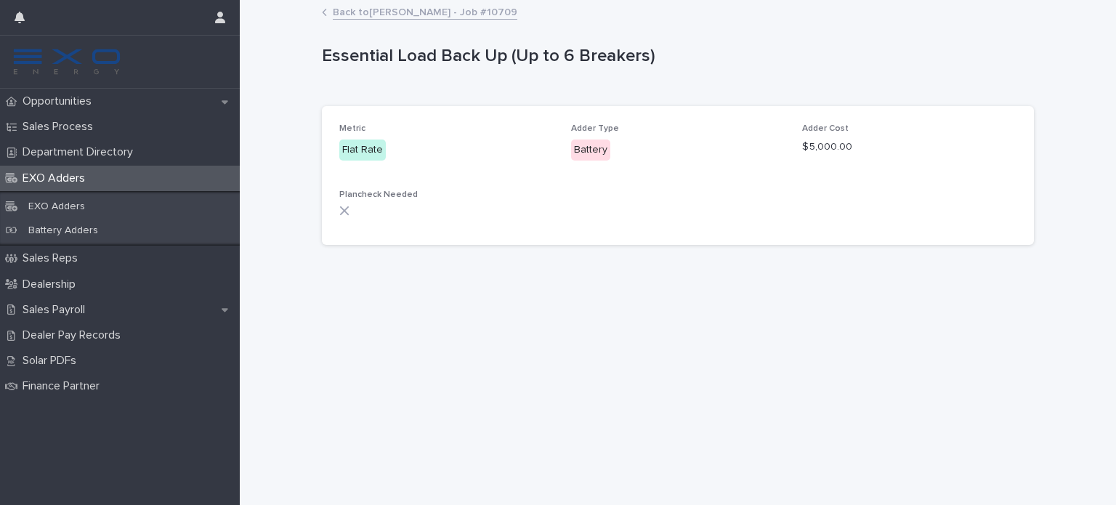
click at [337, 10] on link "Back to Zheng Liang - Job #10709" at bounding box center [425, 11] width 184 height 17
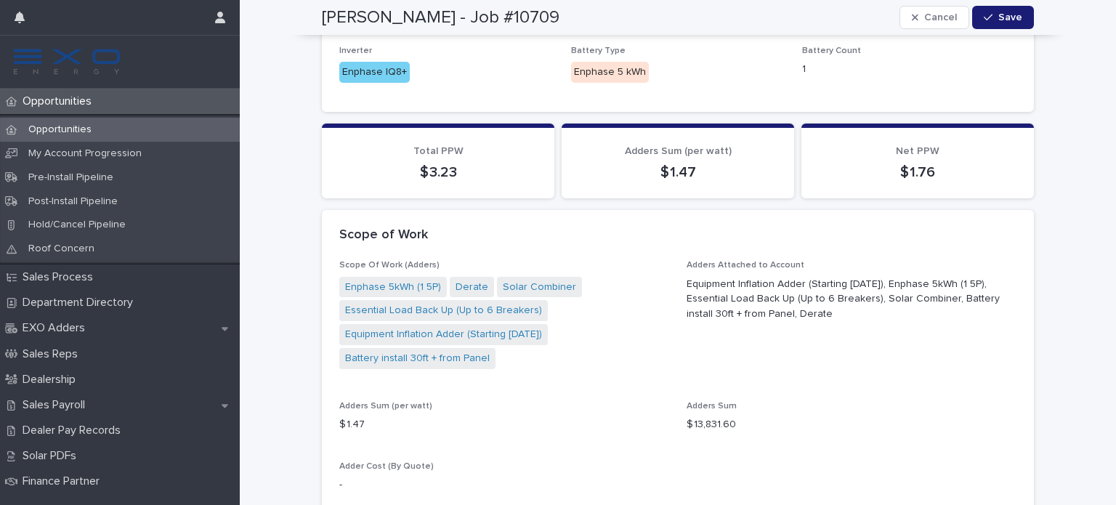
scroll to position [1319, 0]
click at [459, 280] on link "Derate" at bounding box center [471, 287] width 33 height 15
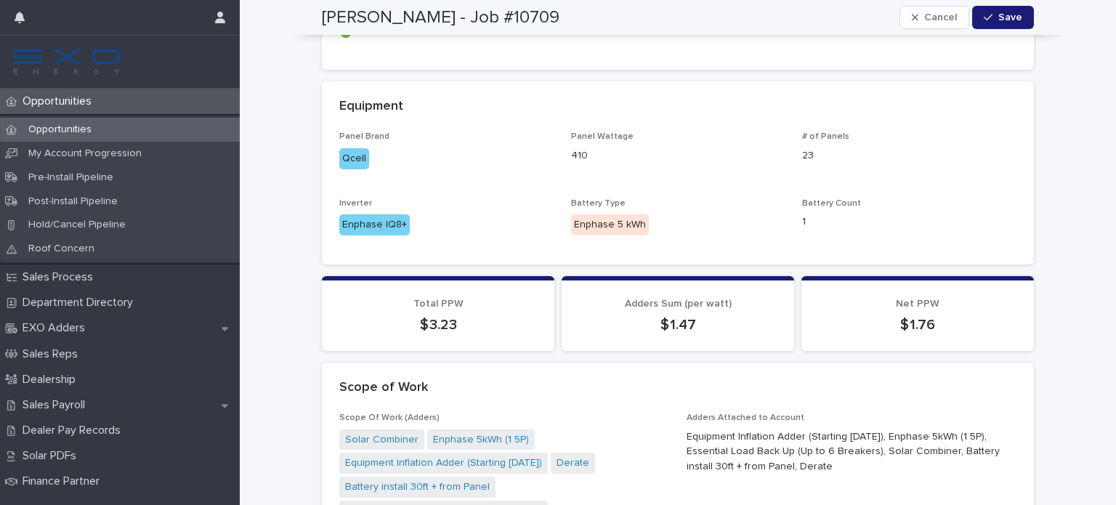
scroll to position [1380, 0]
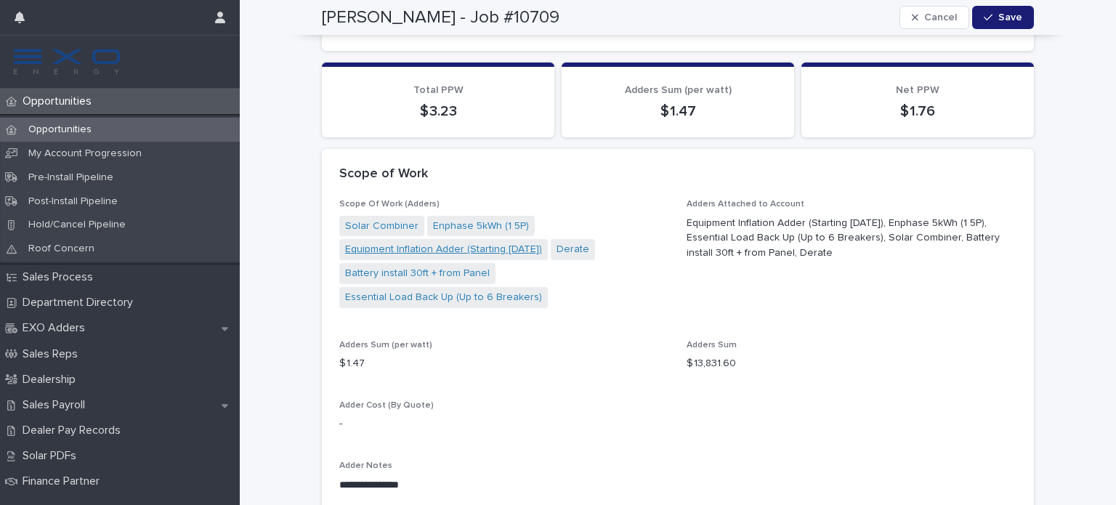
click at [455, 242] on link "Equipment Inflation Adder (Starting [DATE])" at bounding box center [443, 249] width 197 height 15
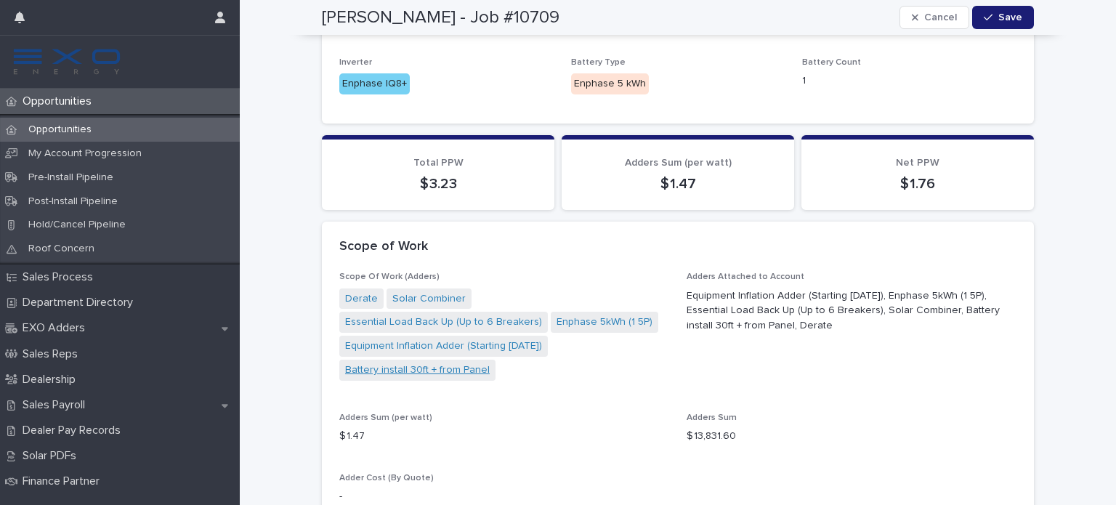
scroll to position [1307, 0]
click at [409, 362] on link "Battery install 30ft + from Panel" at bounding box center [417, 369] width 145 height 15
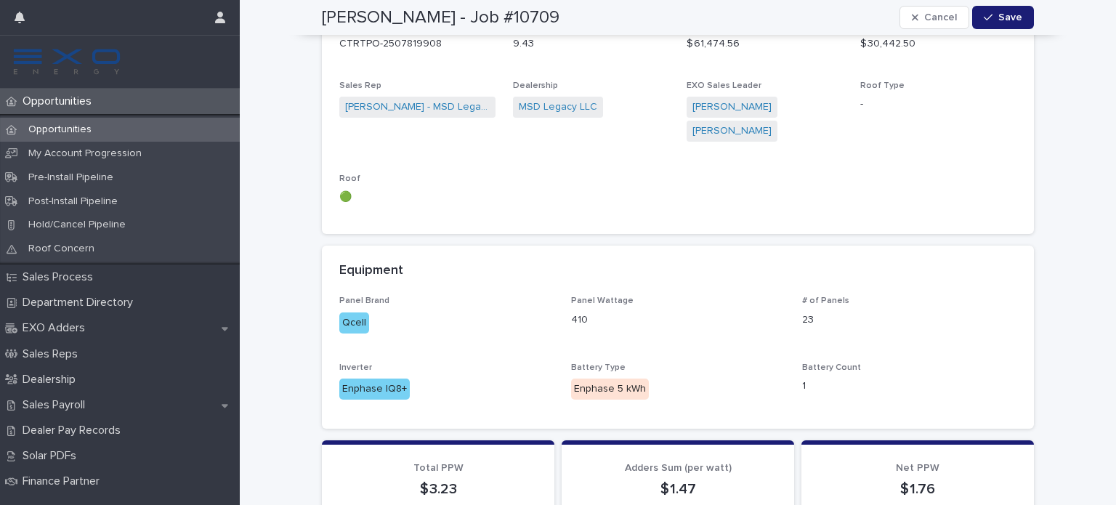
scroll to position [1307, 0]
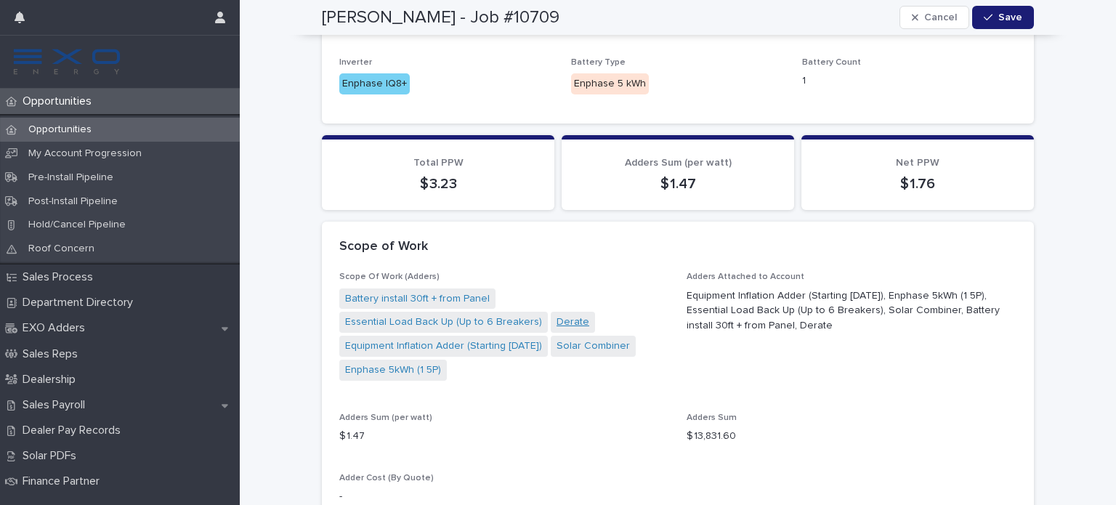
click at [556, 314] on link "Derate" at bounding box center [572, 321] width 33 height 15
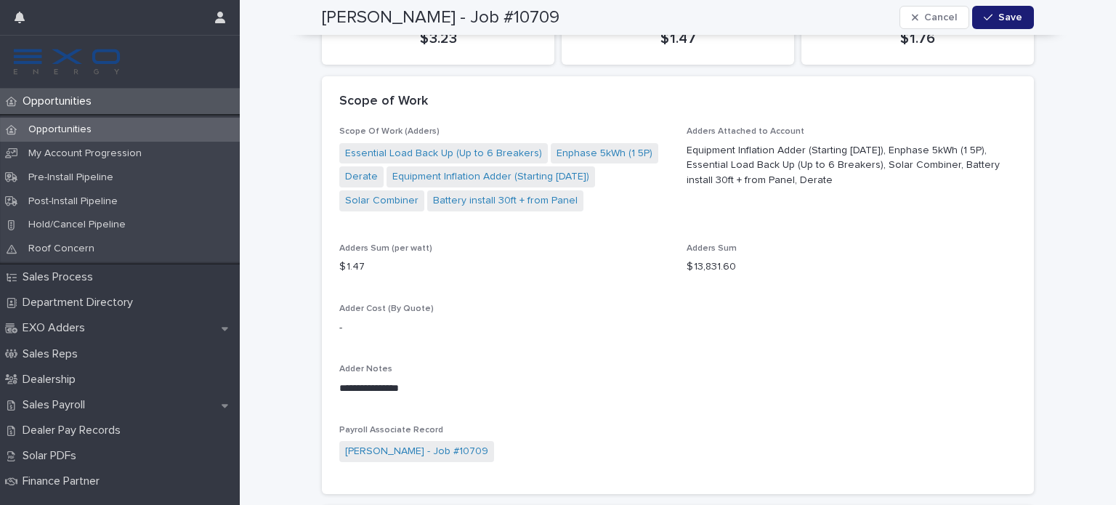
scroll to position [1307, 0]
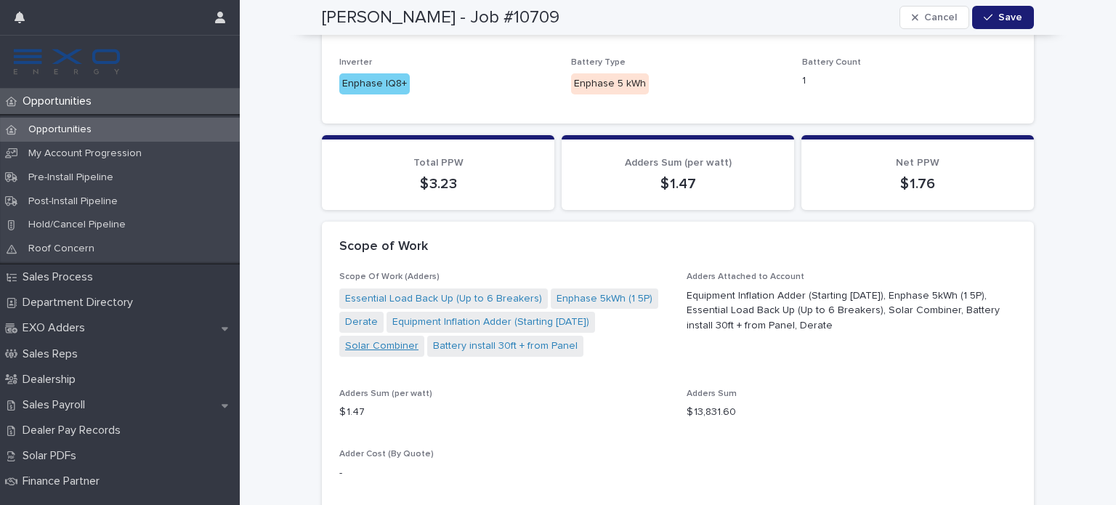
click at [384, 338] on link "Solar Combiner" at bounding box center [381, 345] width 73 height 15
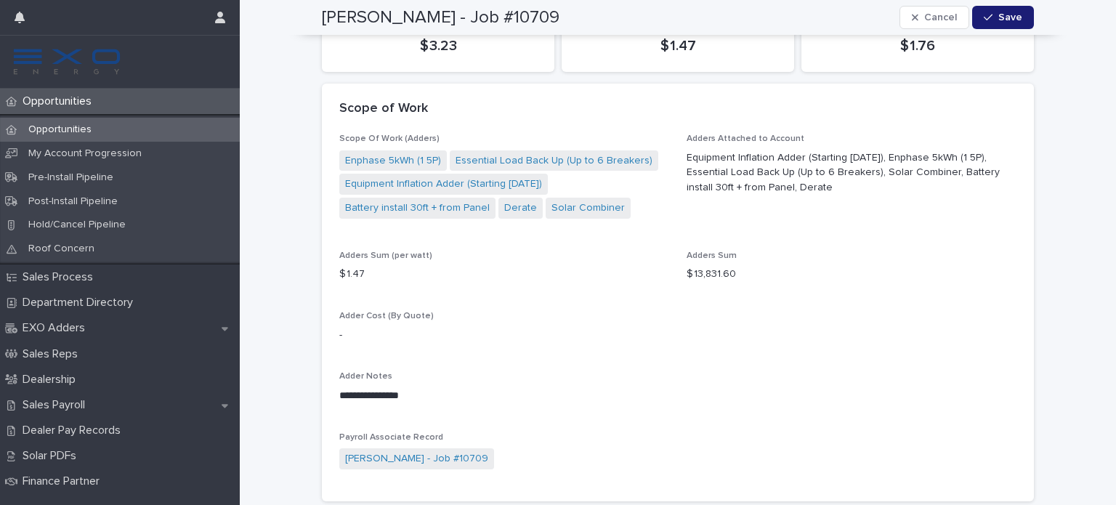
scroll to position [1373, 0]
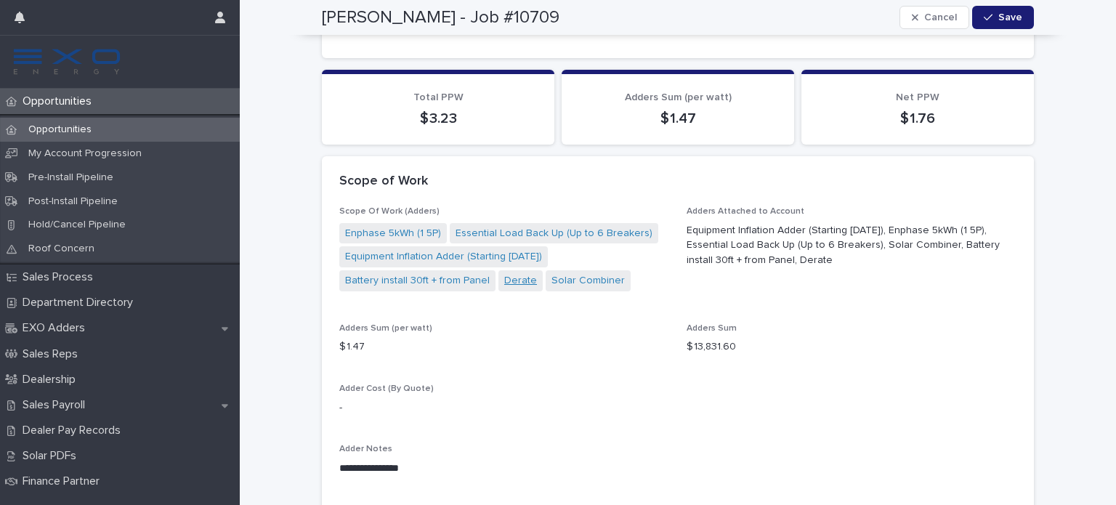
click at [510, 273] on link "Derate" at bounding box center [520, 280] width 33 height 15
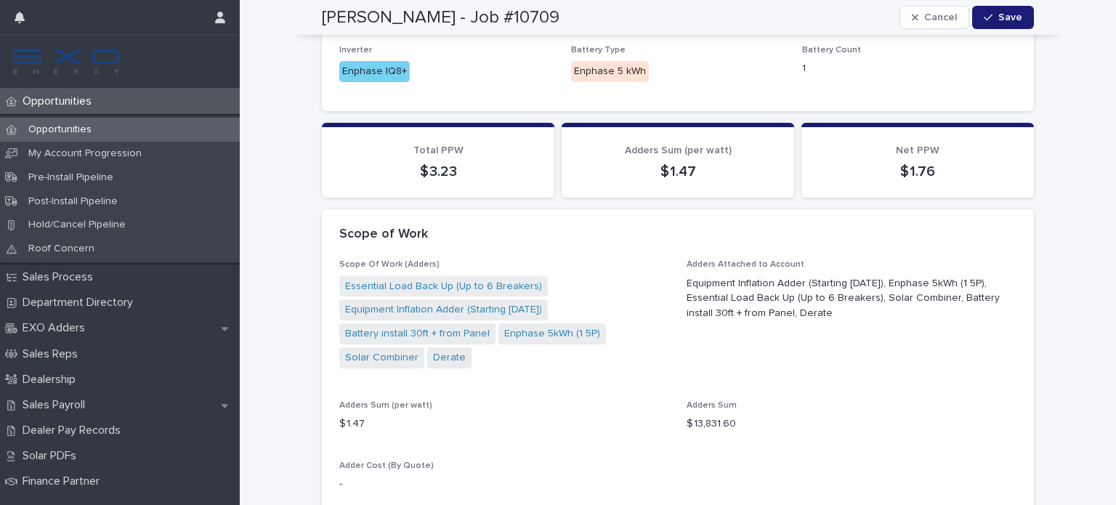
scroll to position [1319, 0]
click at [426, 303] on link "Equipment Inflation Adder (Starting [DATE])" at bounding box center [443, 310] width 197 height 15
